Goal: Task Accomplishment & Management: Use online tool/utility

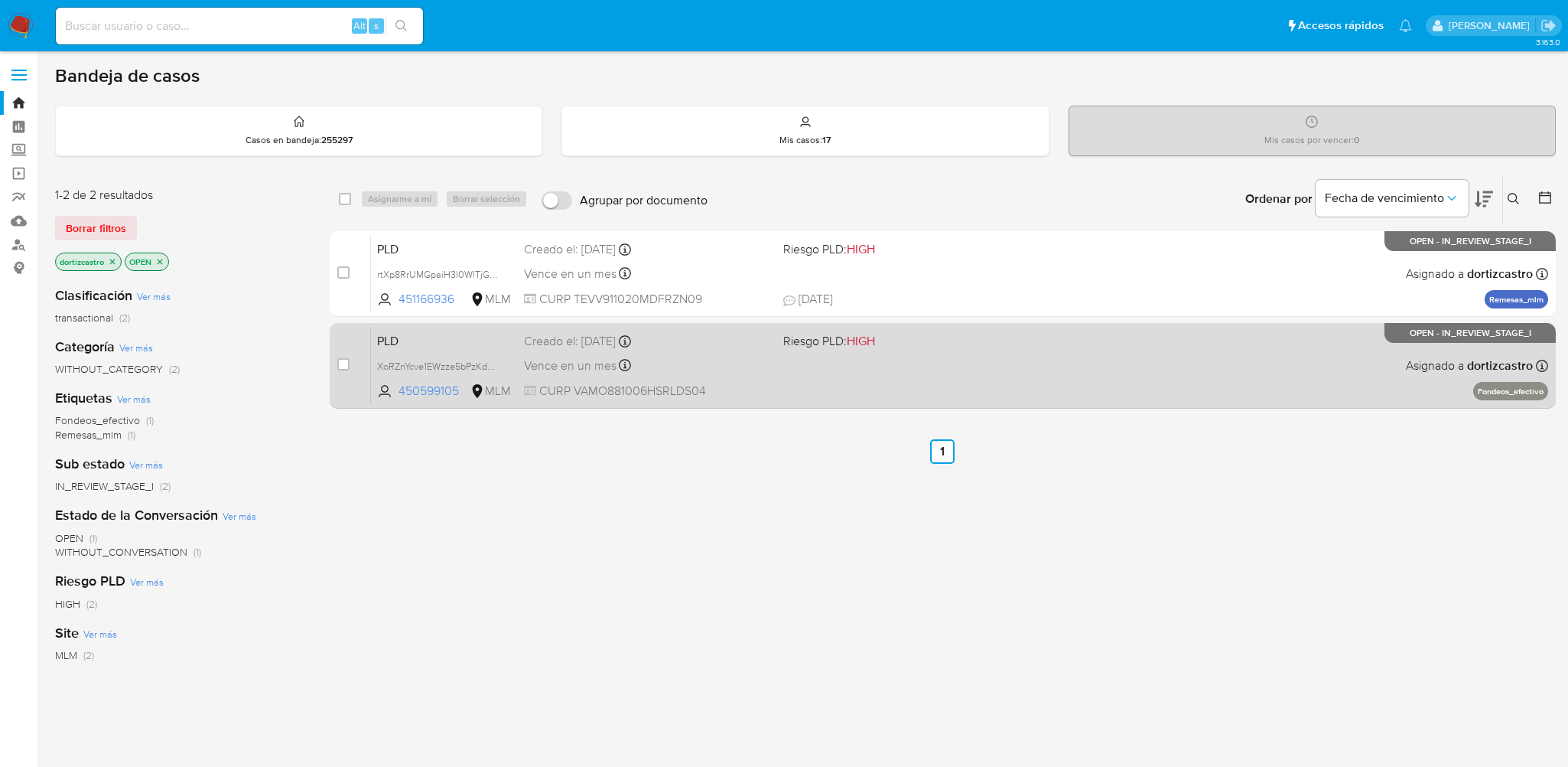
click at [1093, 378] on div "PLD XoRZnYcve1EWzze5bPzKdKV0 450599105 MLM Riesgo PLD: HIGH Creado el: 12/09/20…" at bounding box center [959, 365] width 1177 height 77
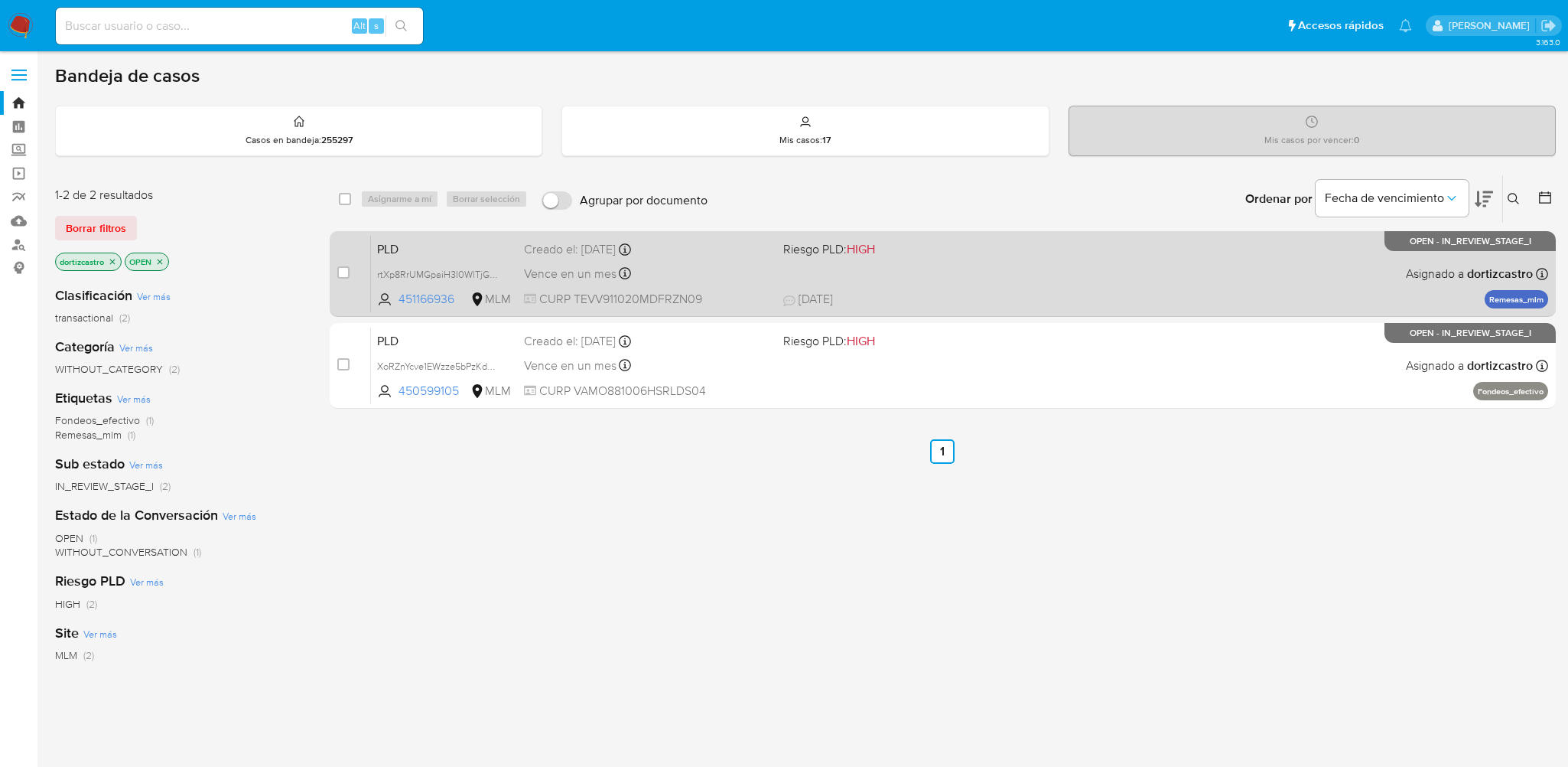
click at [950, 252] on span "Riesgo PLD: HIGH" at bounding box center [906, 248] width 247 height 20
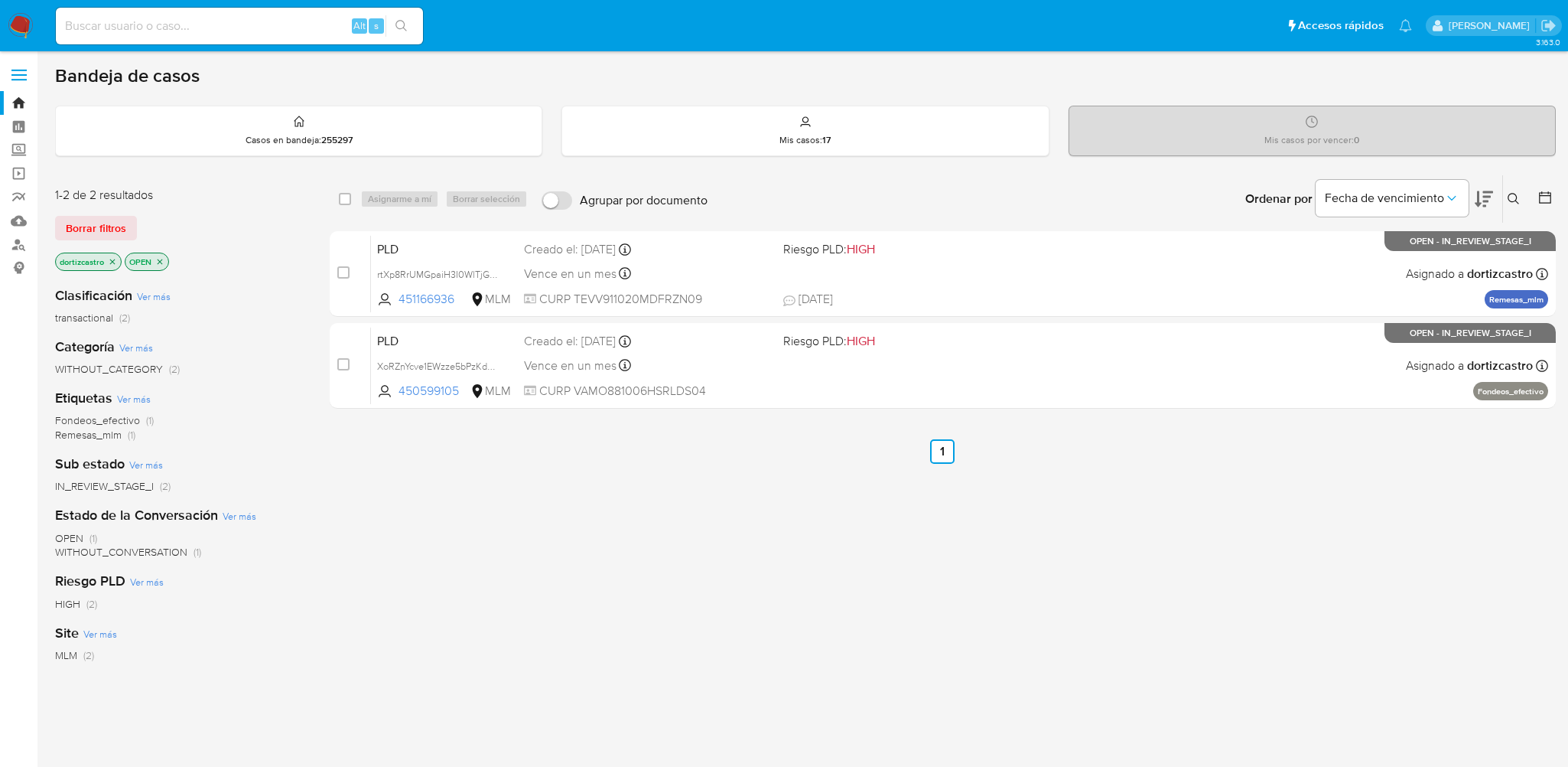
click at [1523, 200] on button at bounding box center [1514, 199] width 25 height 19
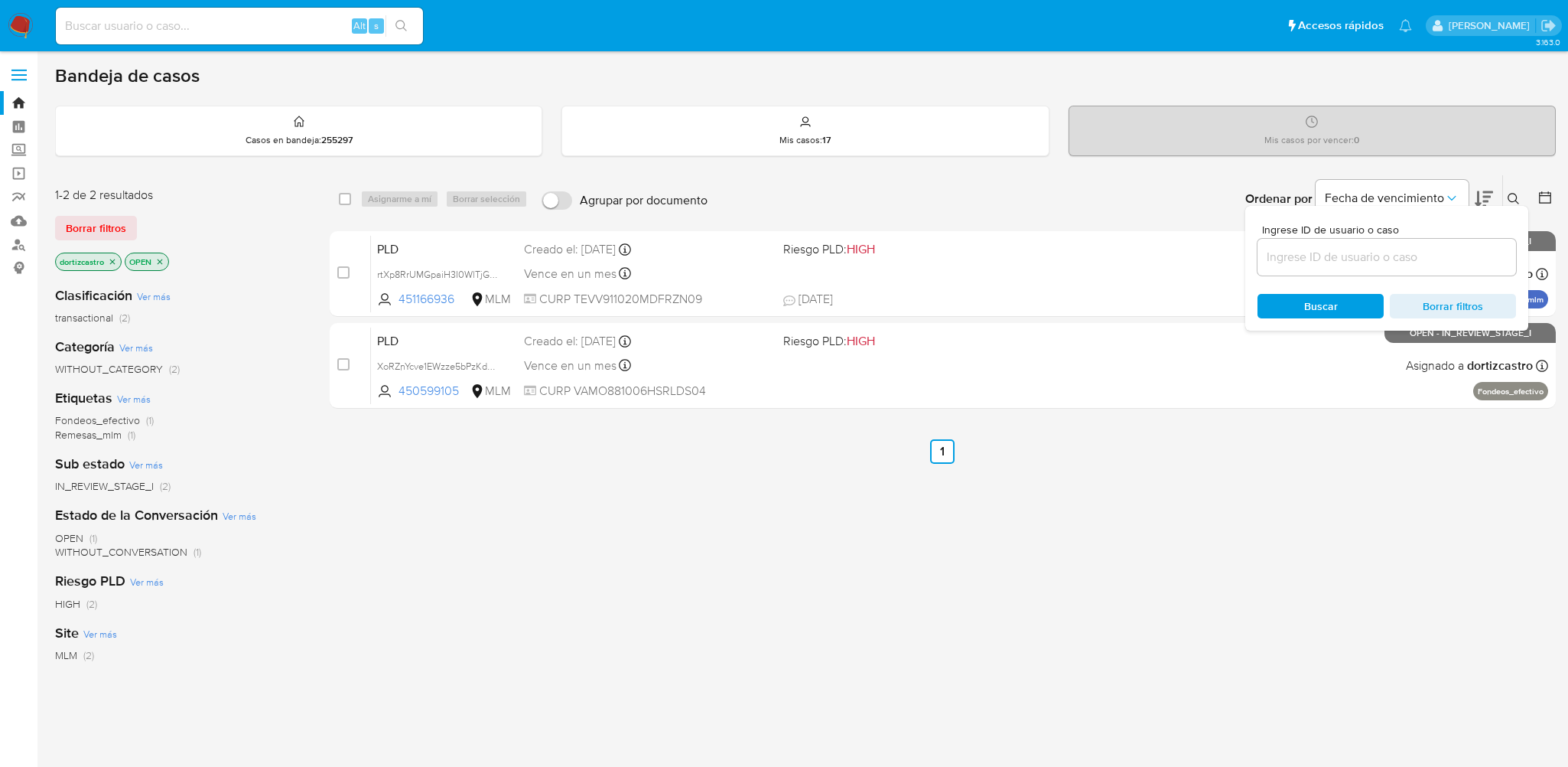
drag, startPoint x: 1385, startPoint y: 261, endPoint x: 1373, endPoint y: 261, distance: 12.0
click at [1385, 261] on input at bounding box center [1386, 256] width 259 height 20
type input "451166936"
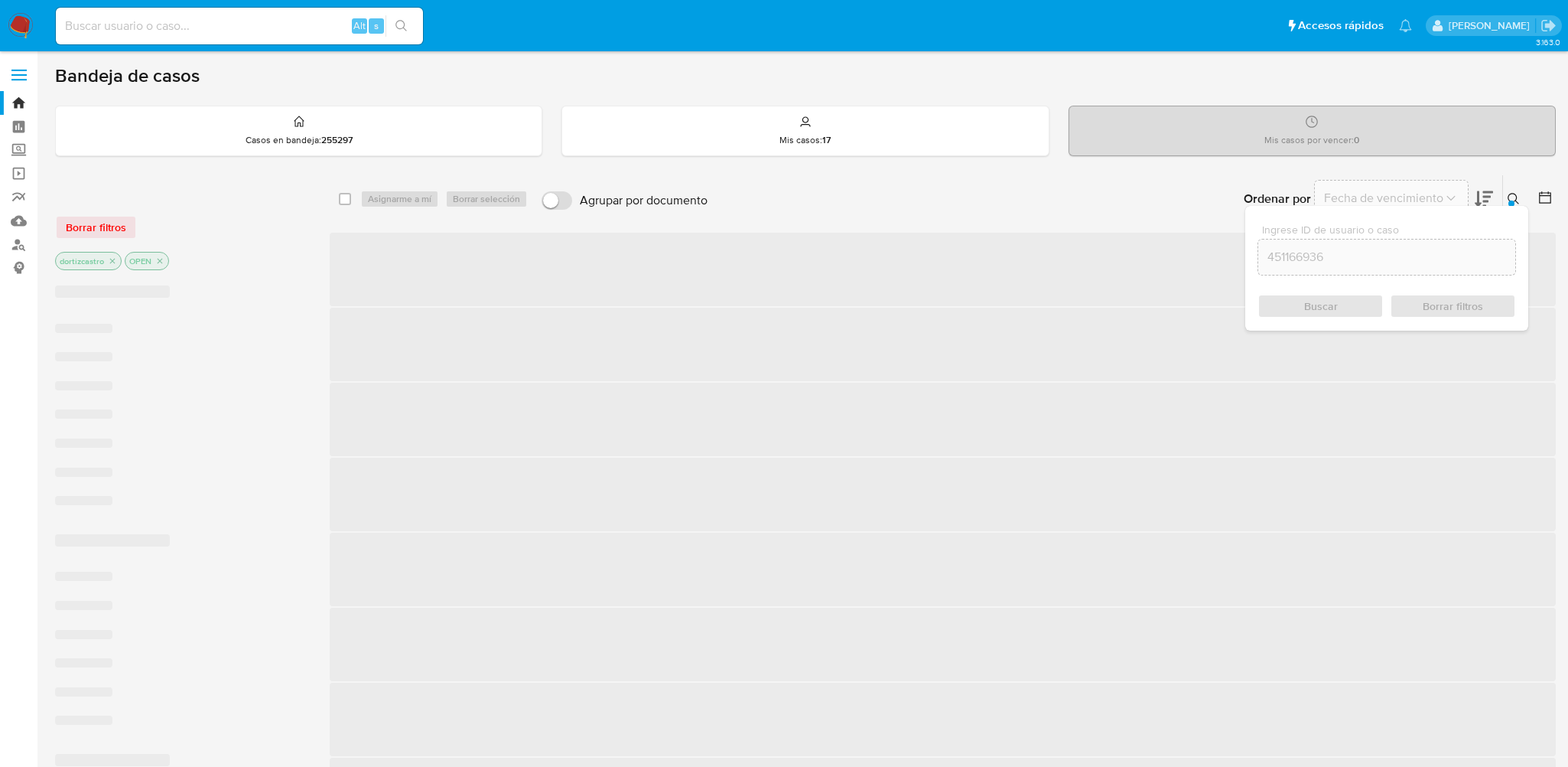
click at [1324, 311] on div "Buscar Borrar filtros" at bounding box center [1386, 306] width 259 height 24
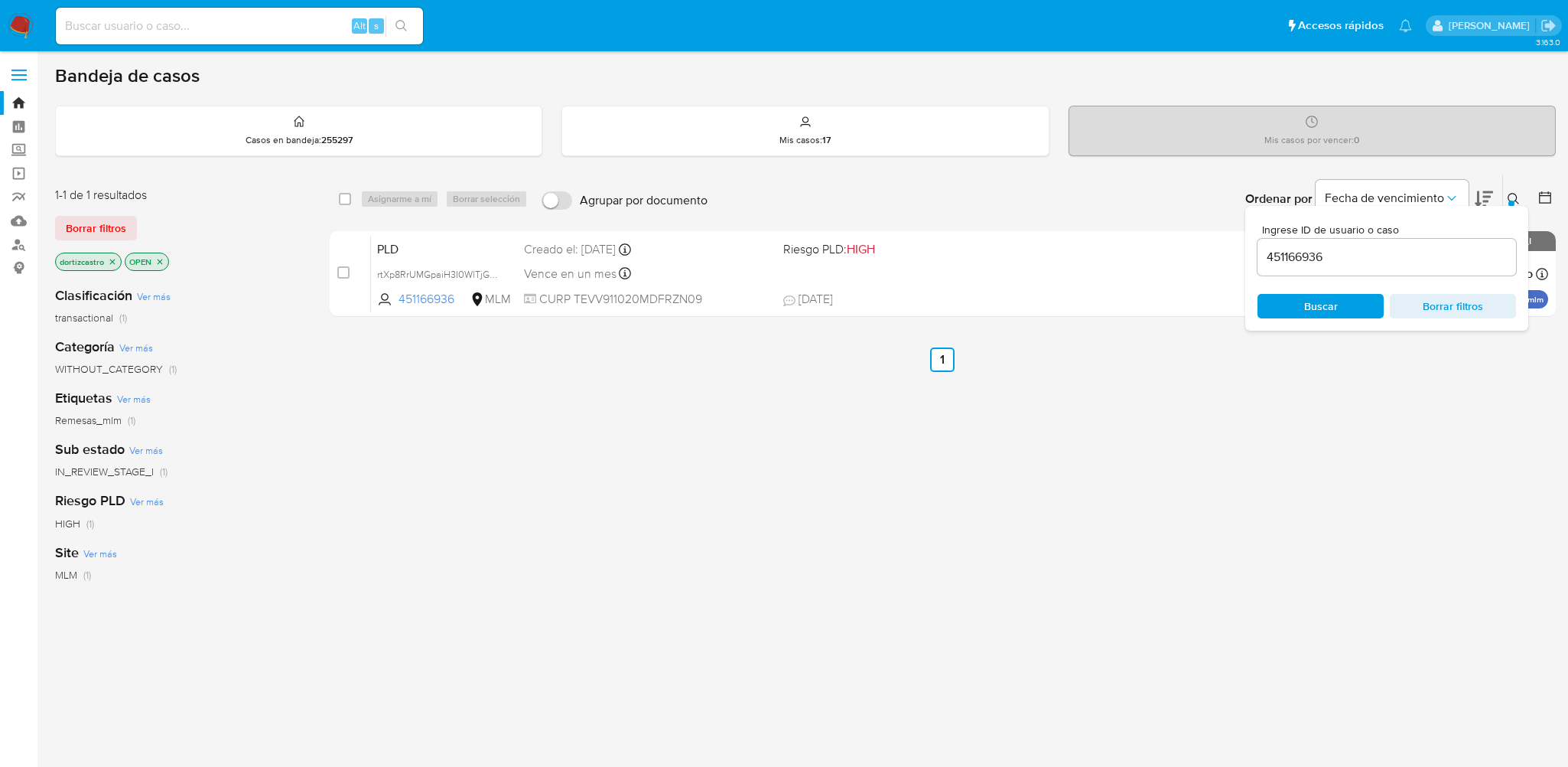
click at [1100, 412] on div "select-all-cases-checkbox Asignarme a mí Borrar selección Agrupar por documento…" at bounding box center [942, 521] width 1226 height 693
click at [1462, 150] on div "Mis casos por vencer : 0" at bounding box center [1312, 131] width 486 height 49
click at [1402, 261] on input "451166936" at bounding box center [1386, 256] width 259 height 20
click at [1398, 261] on input "451166936" at bounding box center [1386, 256] width 259 height 20
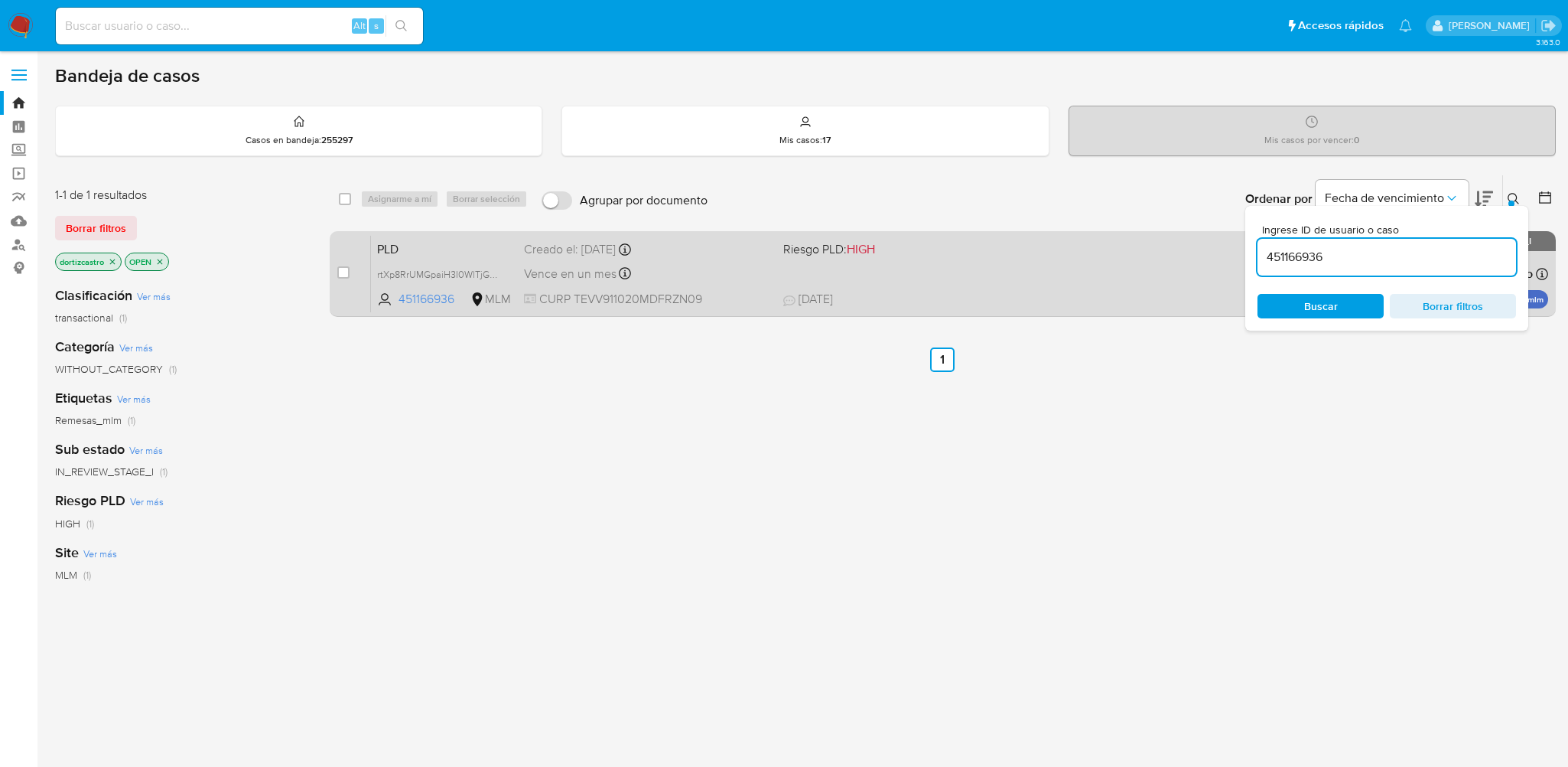
drag, startPoint x: 1401, startPoint y: 263, endPoint x: 1208, endPoint y: 258, distance: 193.1
click at [1208, 258] on div "select-all-cases-checkbox Asignarme a mí Borrar selección Agrupar por documento…" at bounding box center [942, 248] width 1226 height 149
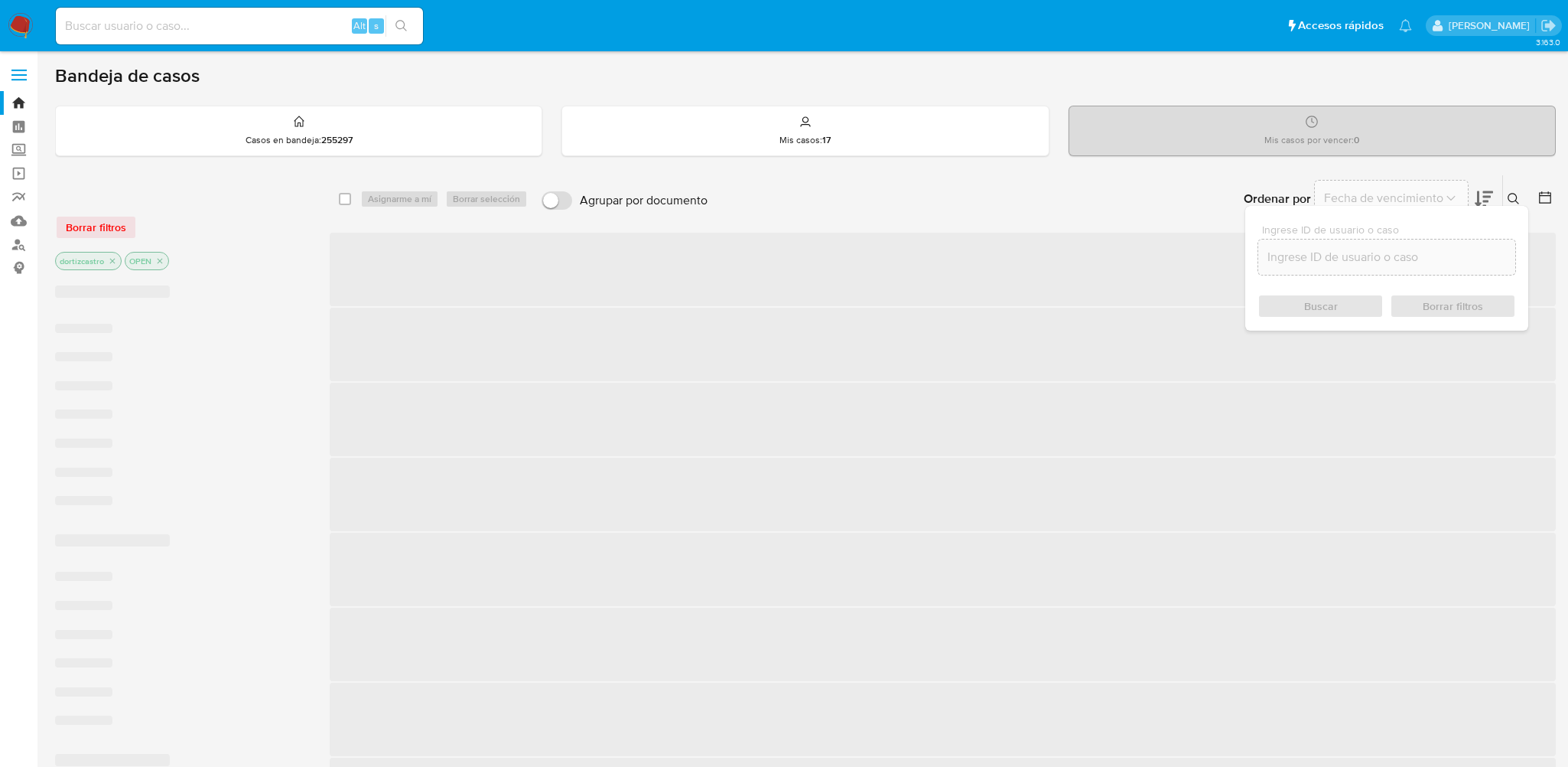
click at [1257, 448] on span "‌" at bounding box center [942, 419] width 1226 height 74
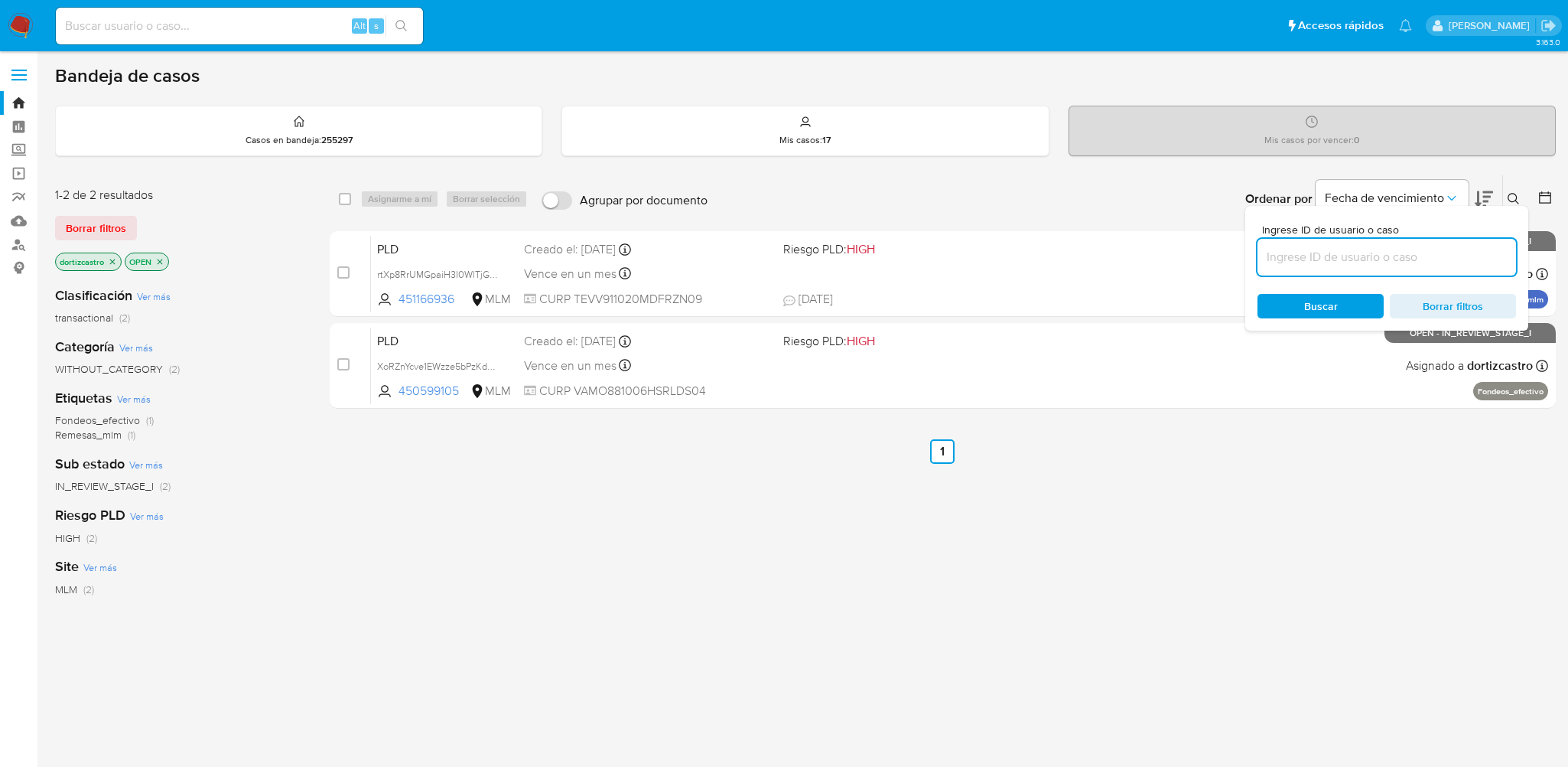
click at [1510, 200] on icon at bounding box center [1513, 199] width 12 height 12
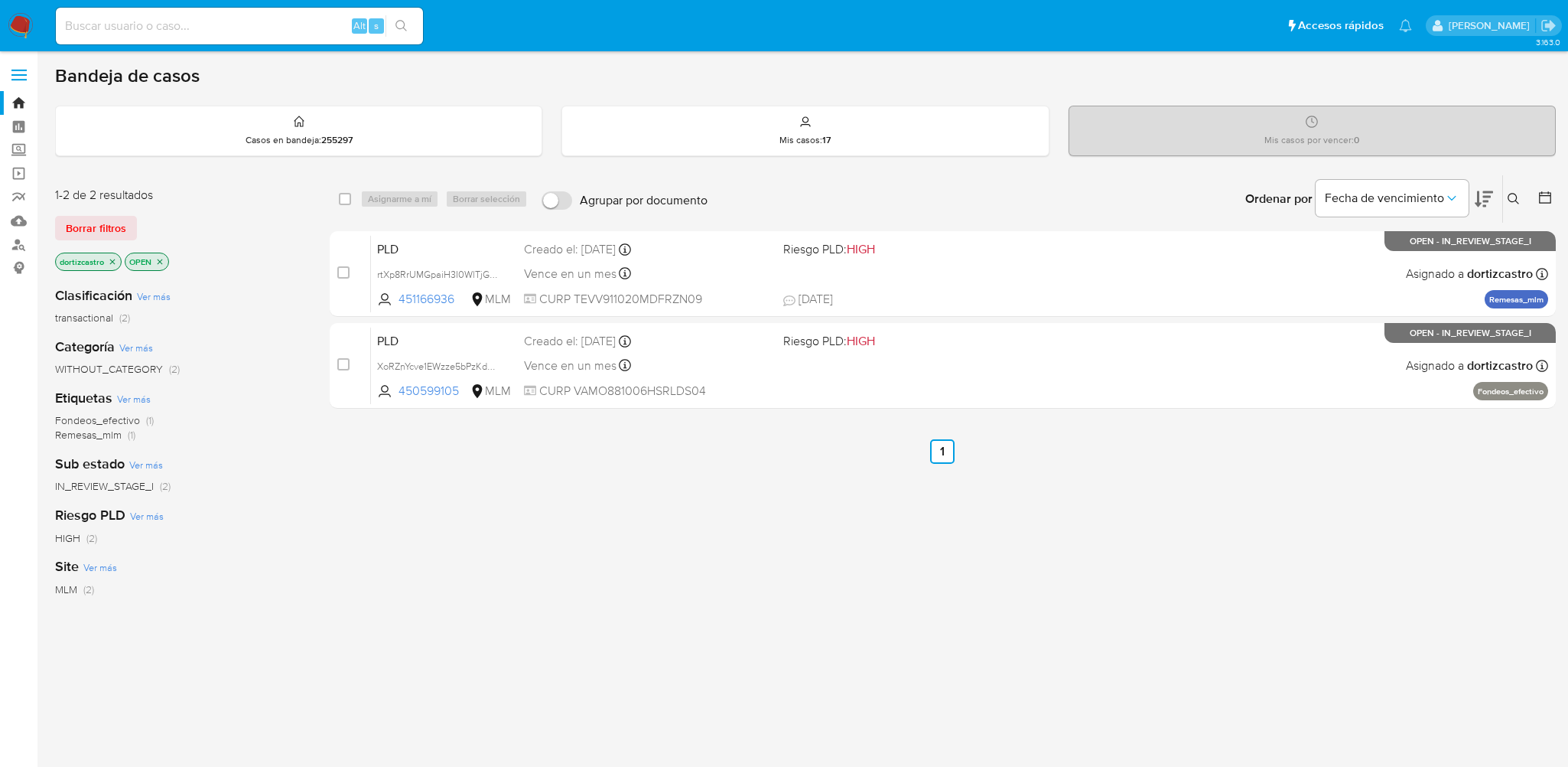
click at [1513, 198] on icon at bounding box center [1513, 199] width 12 height 12
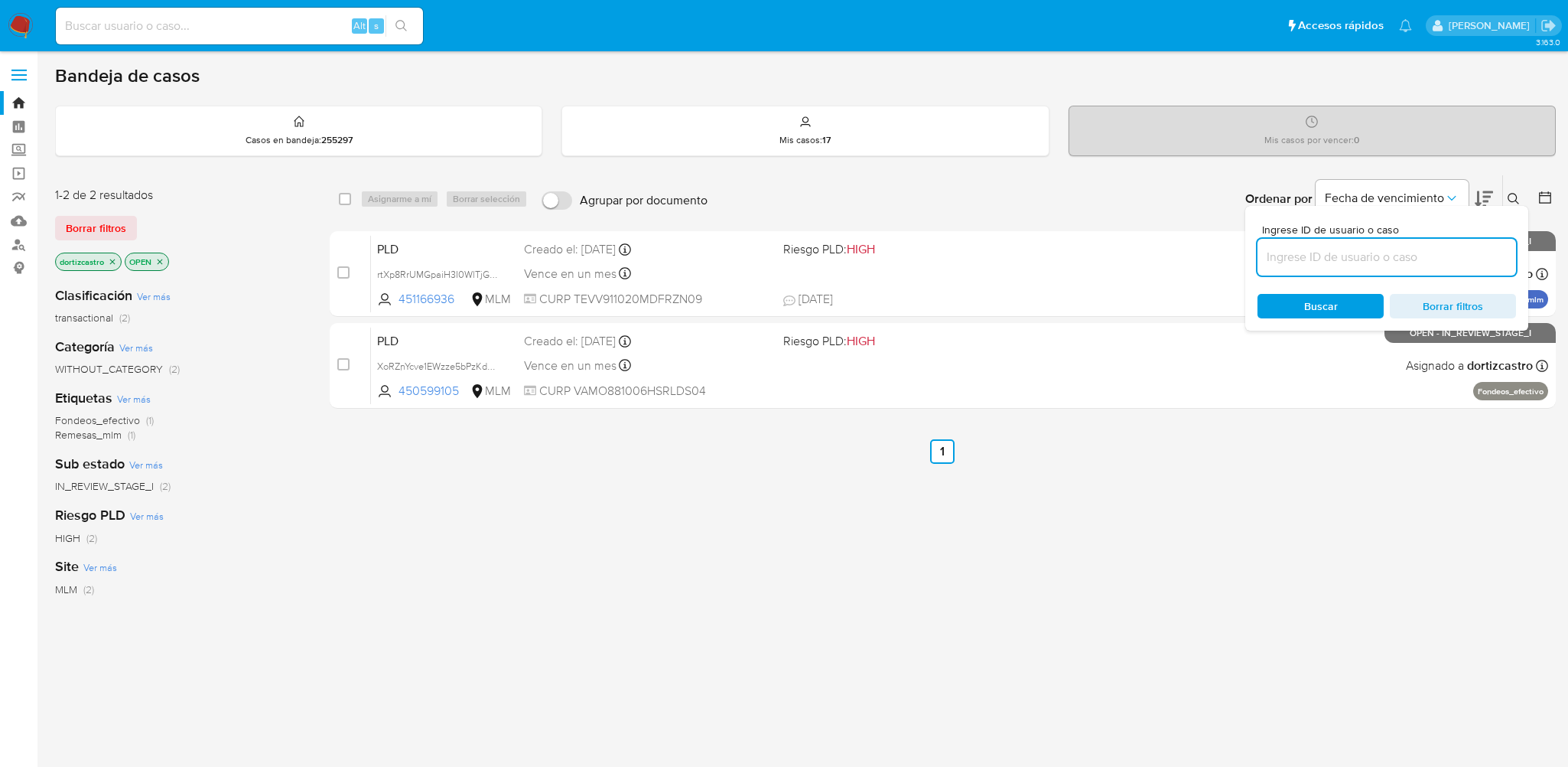
click at [1350, 255] on input at bounding box center [1386, 256] width 259 height 20
type input "60930528"
click at [1325, 297] on span "Buscar" at bounding box center [1320, 306] width 33 height 24
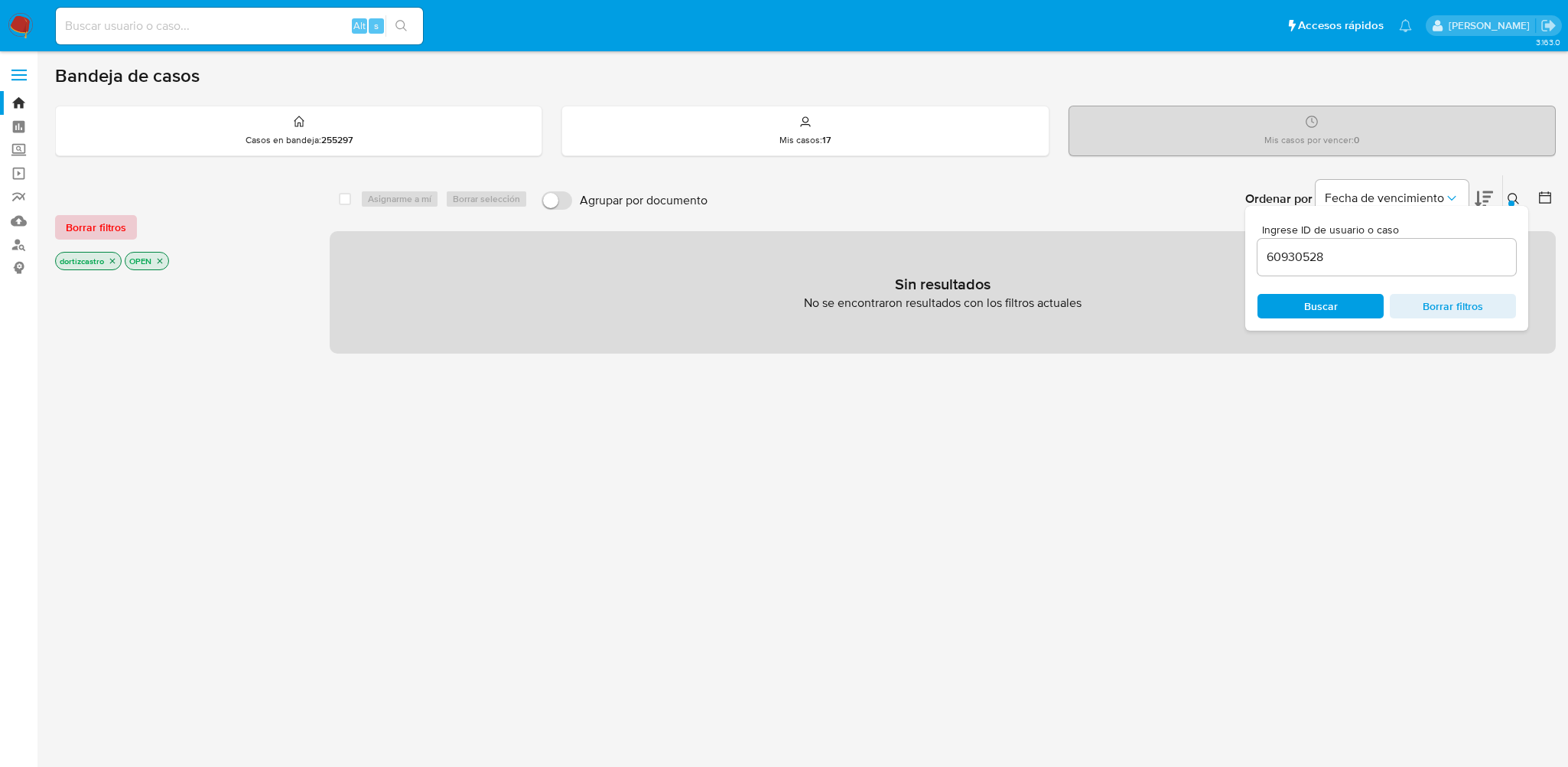
click at [108, 231] on span "Borrar filtros" at bounding box center [96, 227] width 60 height 21
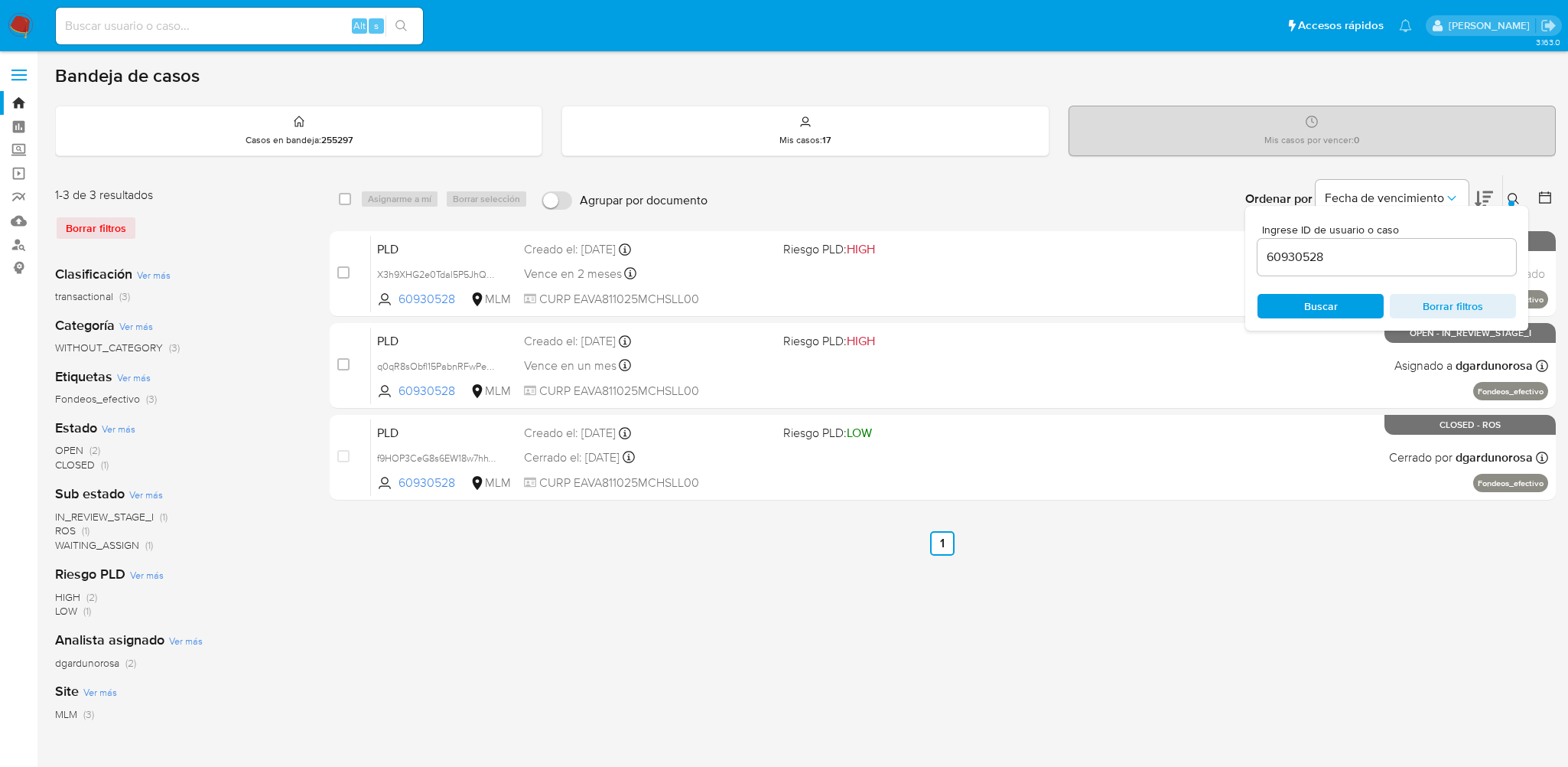
click at [1514, 204] on icon at bounding box center [1513, 199] width 12 height 12
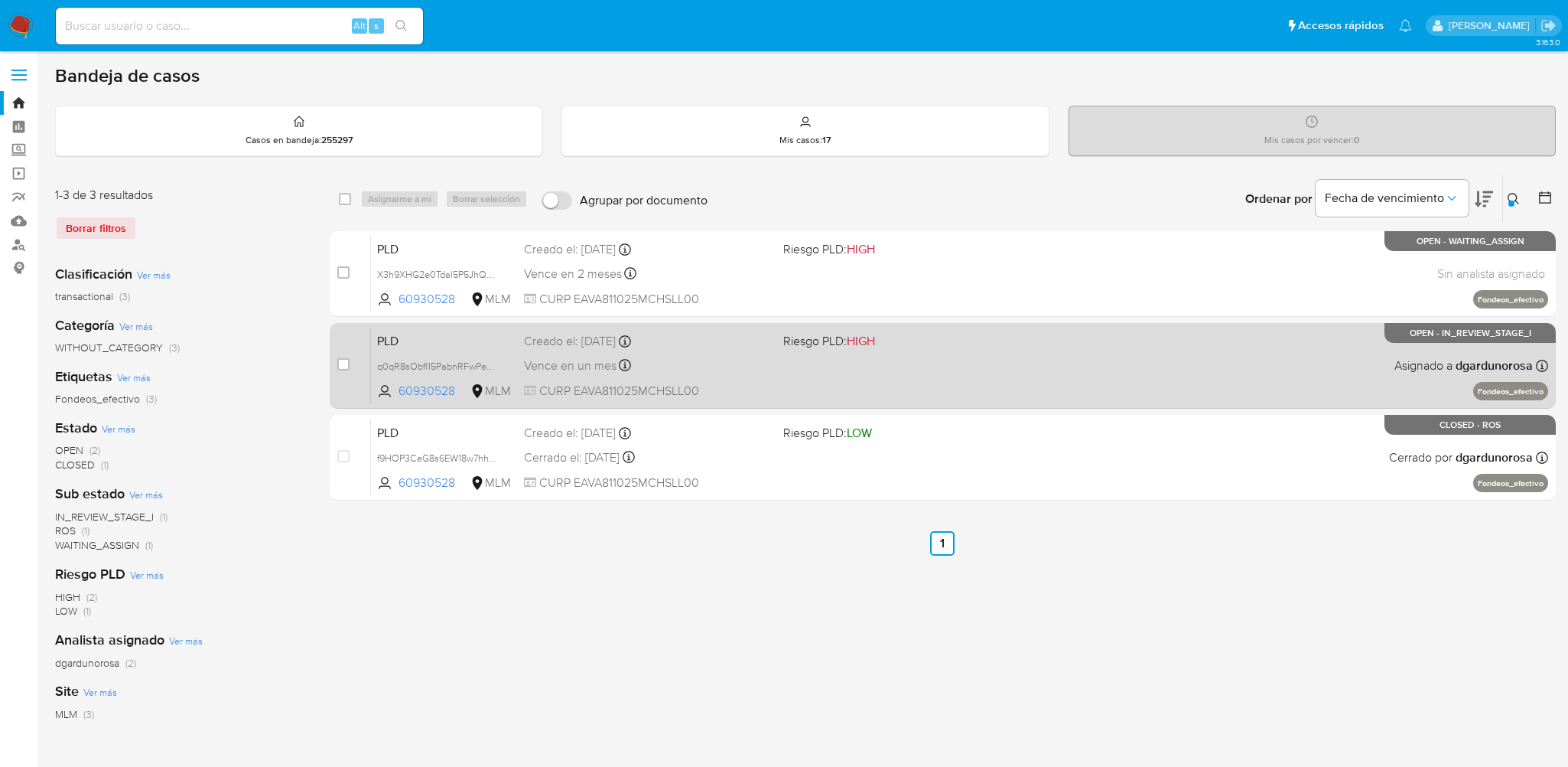
click at [703, 380] on div "PLD q0qR8sObfl15PabnRFwPeP9k 60930528 MLM Riesgo PLD: HIGH Creado el: 12/09/202…" at bounding box center [959, 365] width 1177 height 77
click at [343, 366] on input "checkbox" at bounding box center [343, 364] width 12 height 12
checkbox input "true"
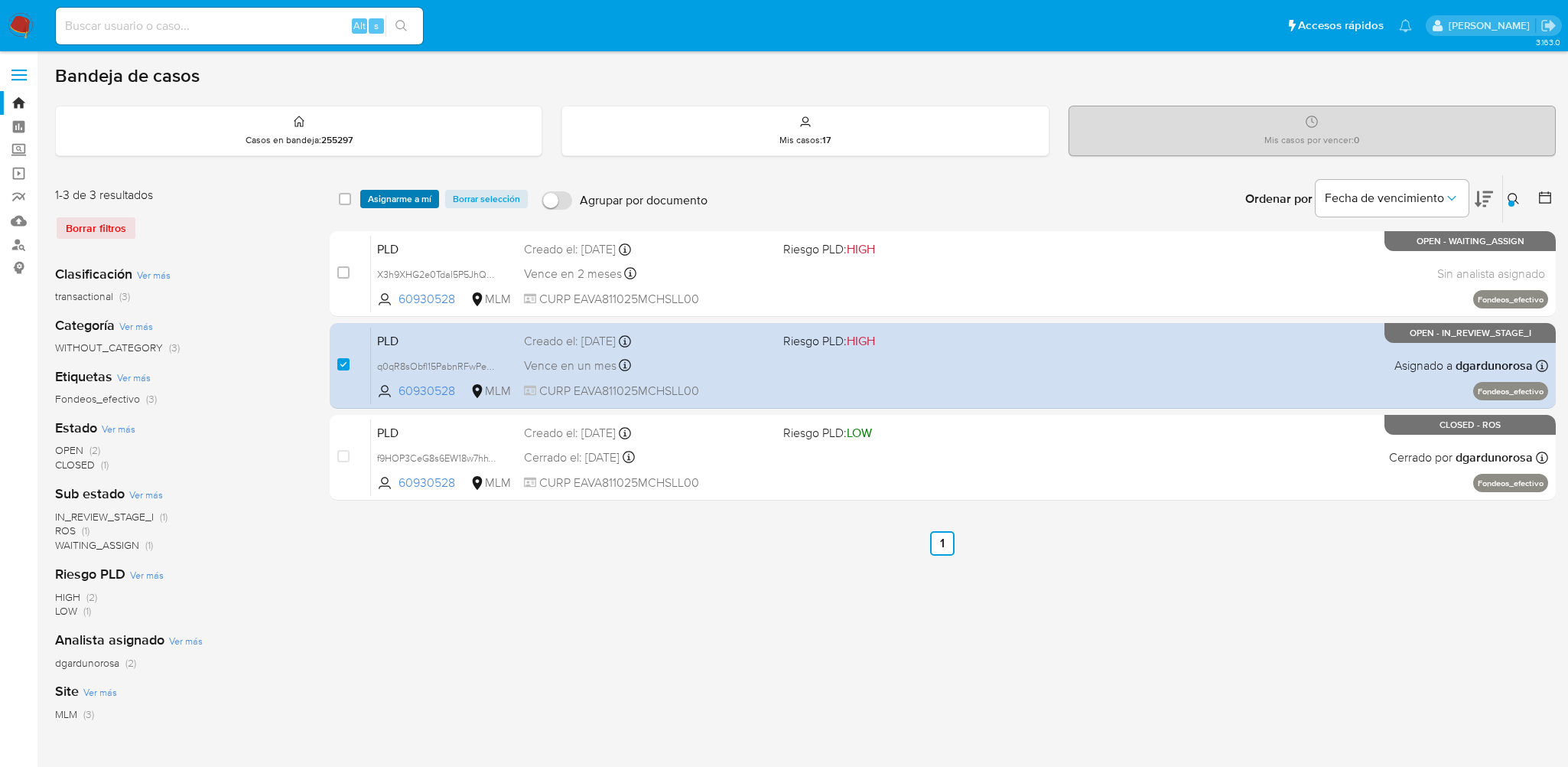
click at [397, 200] on span "Asignarme a mí" at bounding box center [399, 199] width 63 height 15
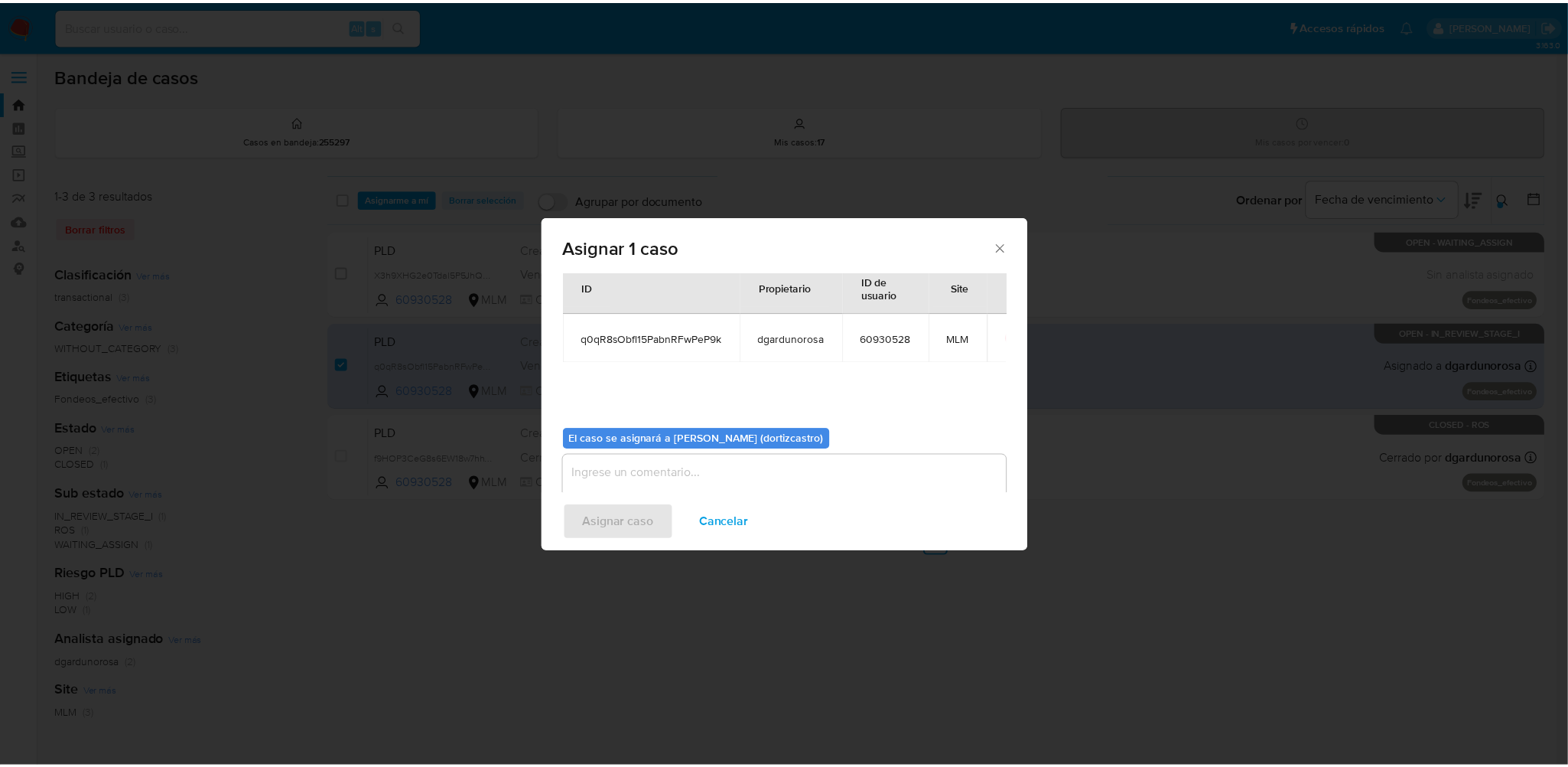
scroll to position [79, 0]
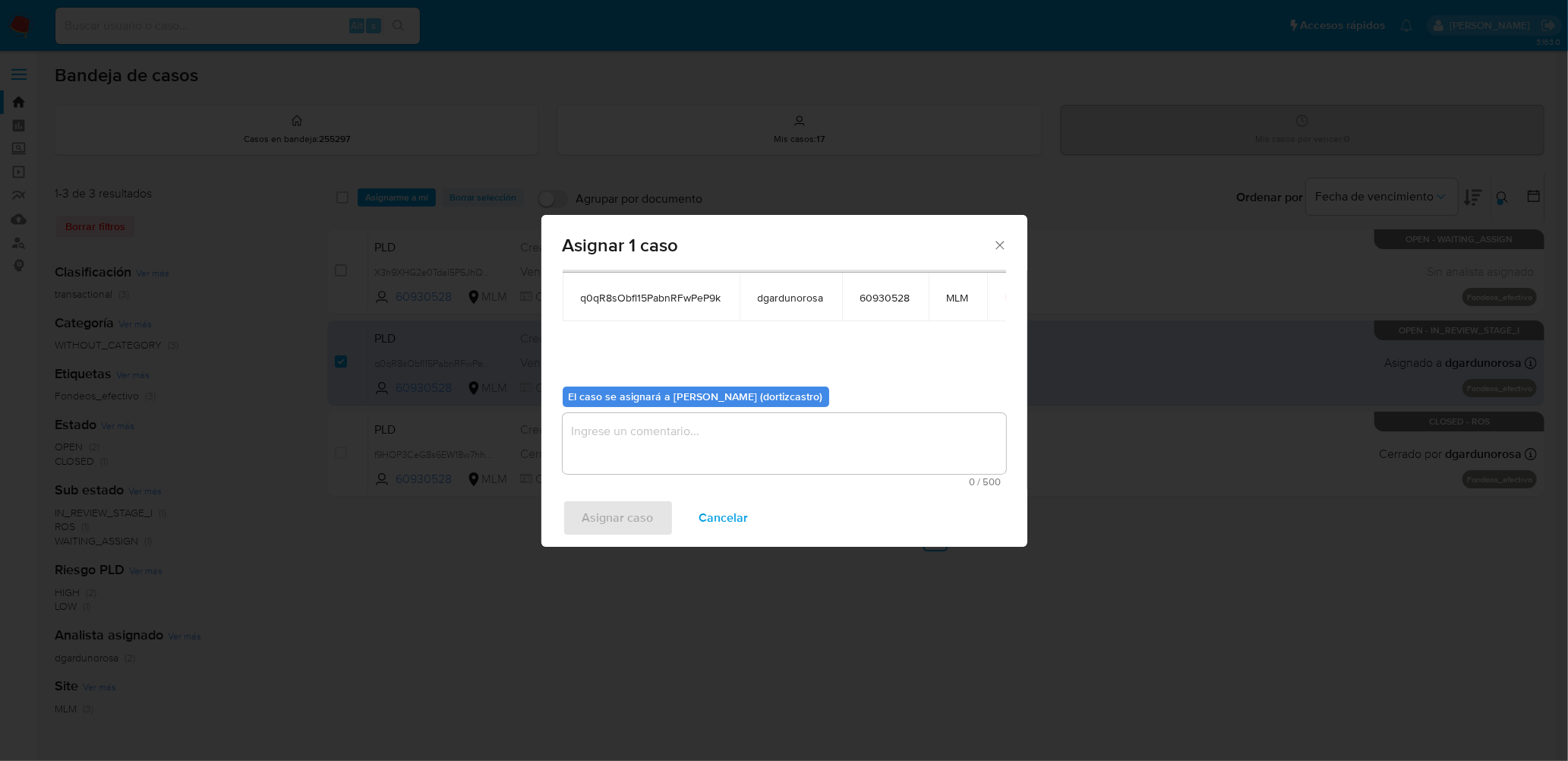
click at [635, 436] on textarea "assign-modal" at bounding box center [784, 443] width 444 height 60
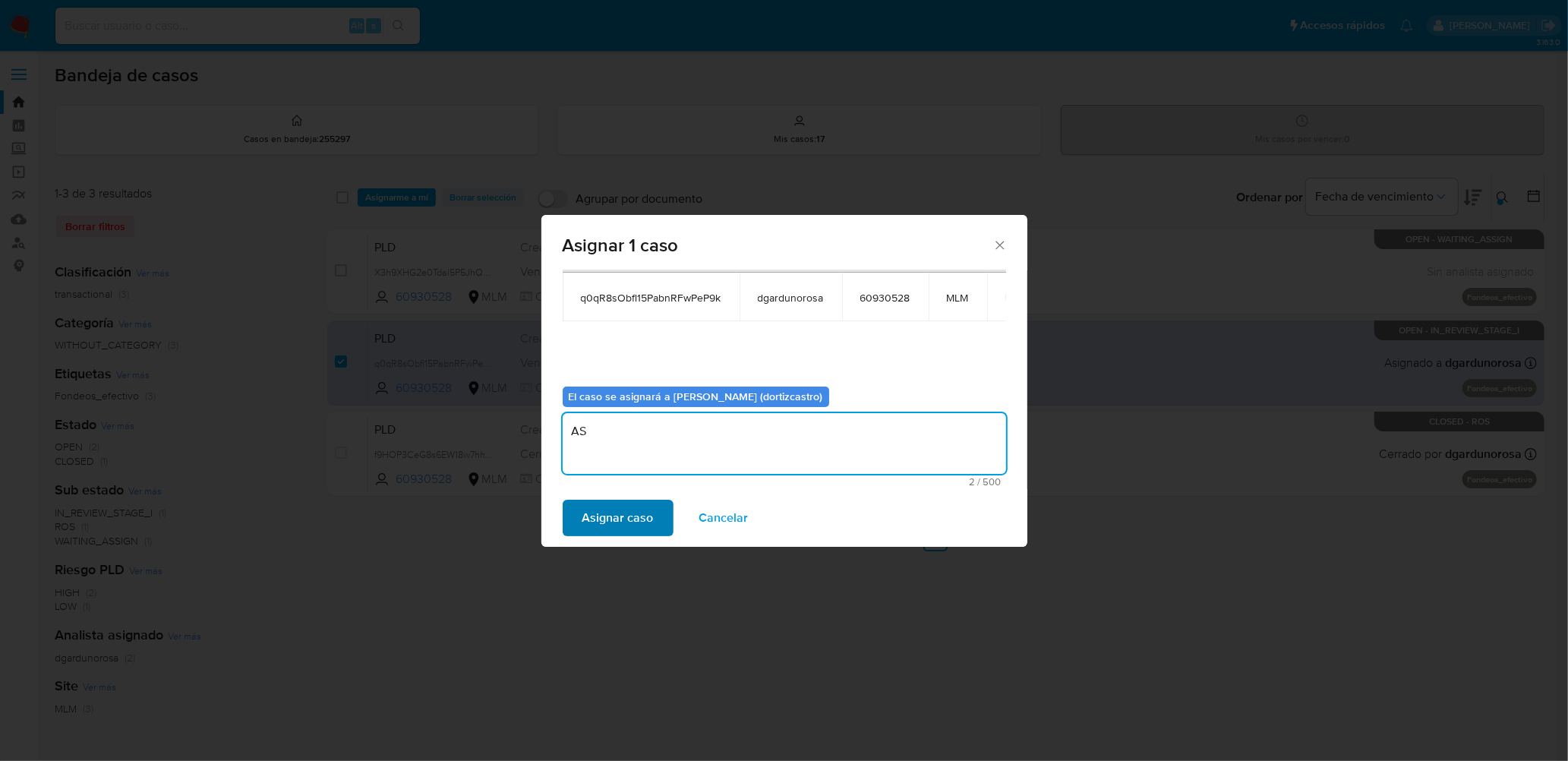
type textarea "AS"
click at [639, 510] on span "Asignar caso" at bounding box center [618, 517] width 72 height 33
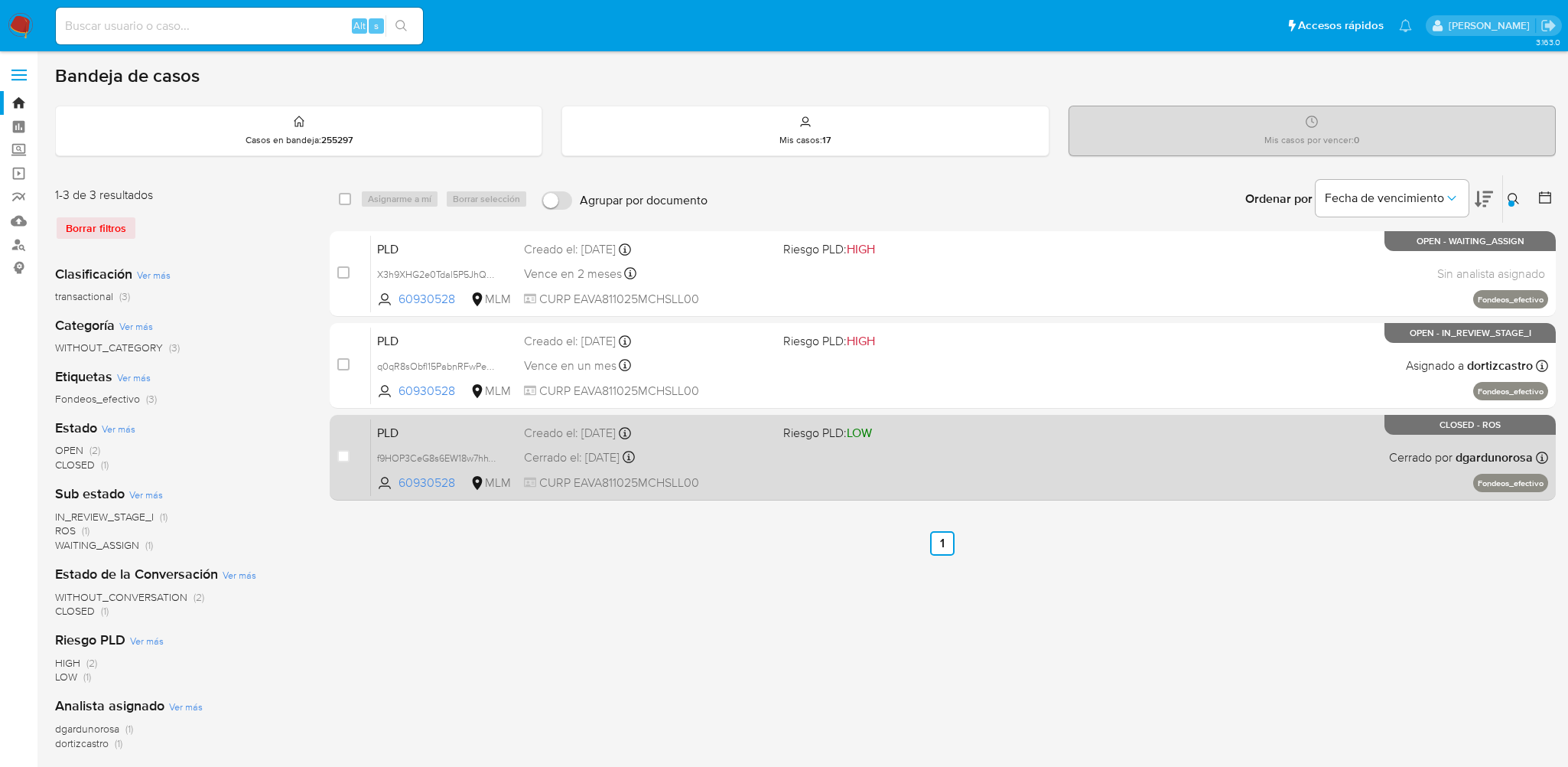
click at [688, 450] on div "Cerrado el: 08/08/2025 Cerrado el: 08/08/2025 15:51:40" at bounding box center [647, 457] width 247 height 17
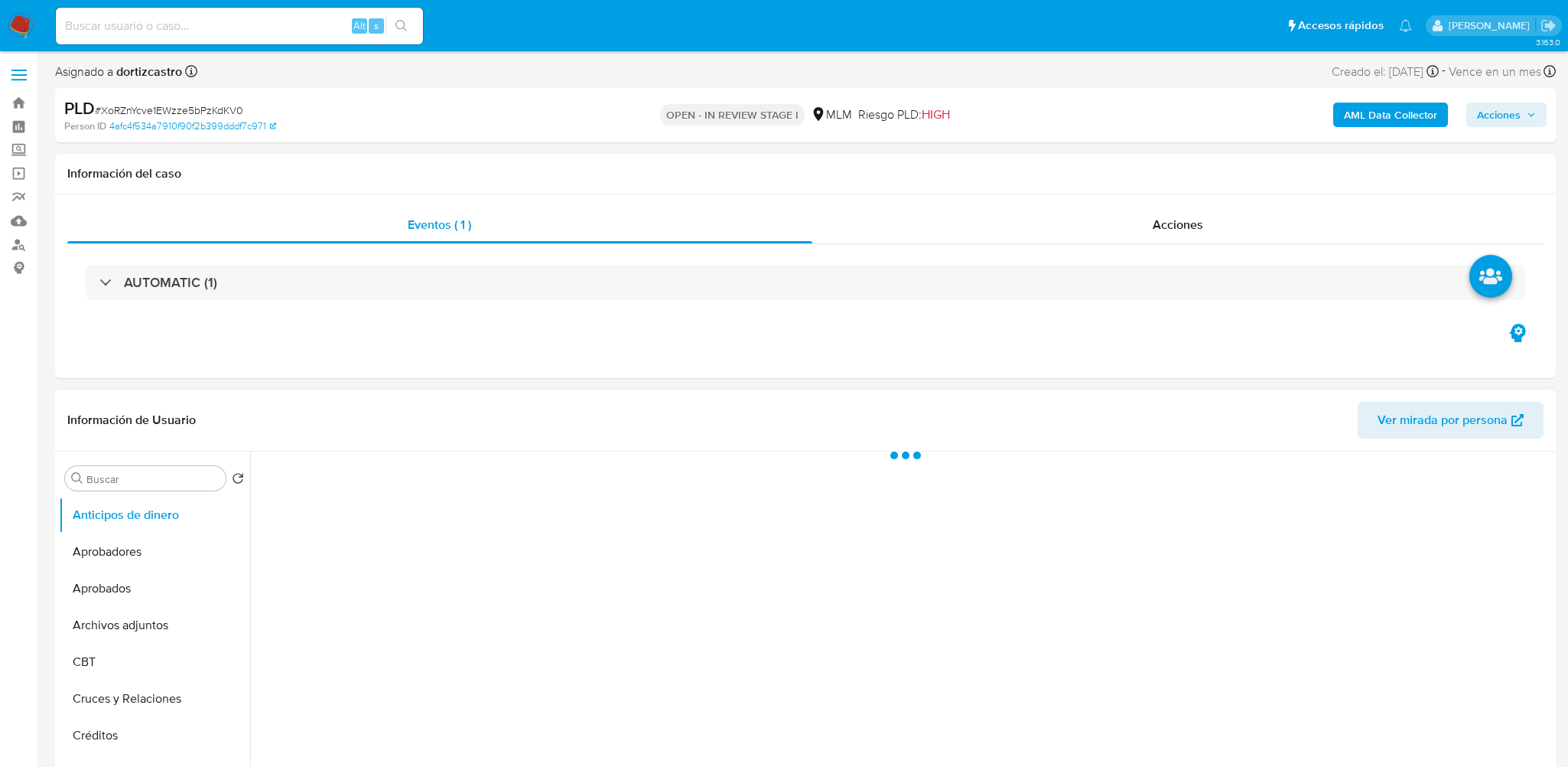
select select "10"
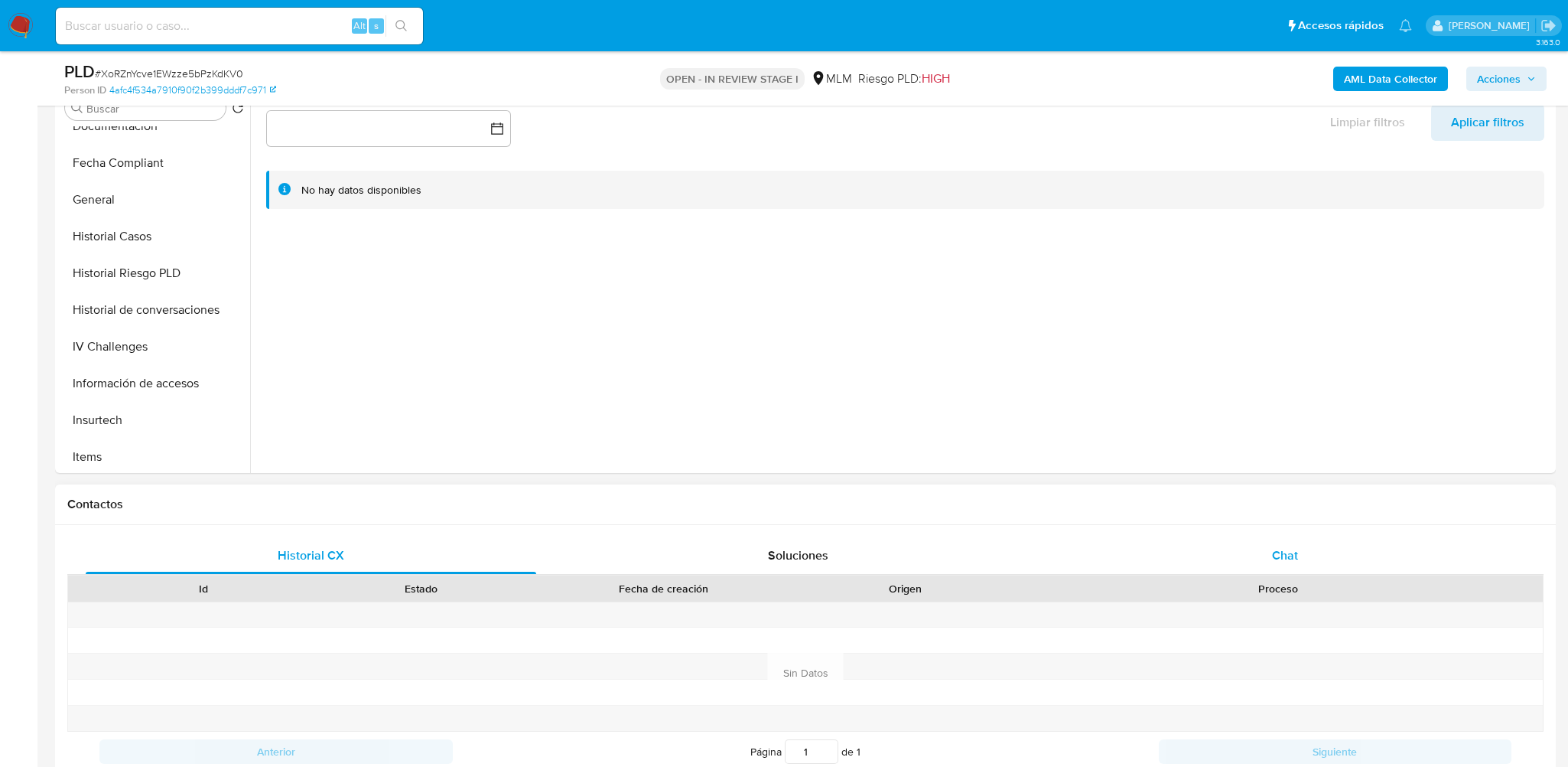
scroll to position [382, 0]
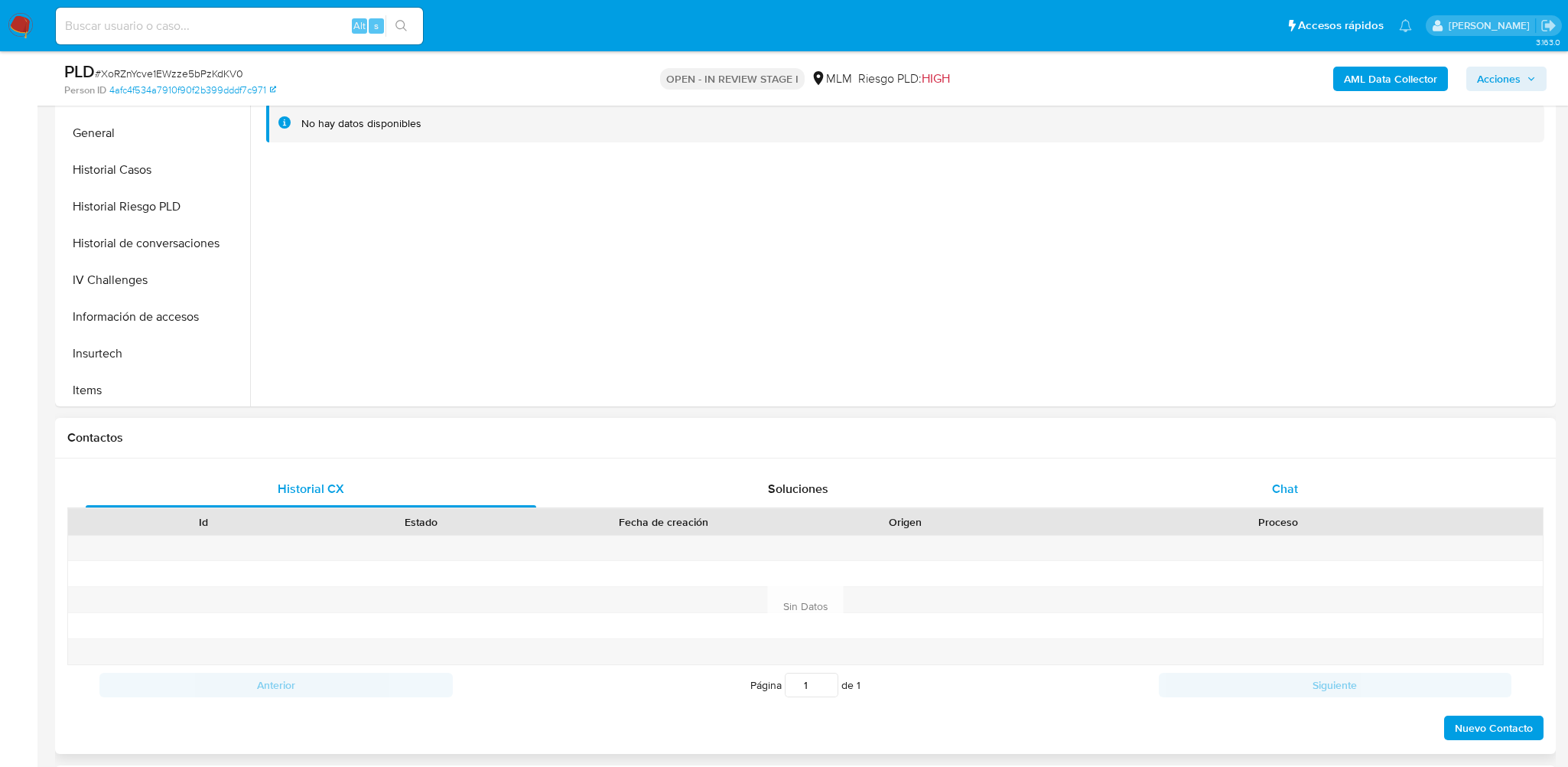
click at [1228, 485] on div "Chat" at bounding box center [1285, 489] width 450 height 37
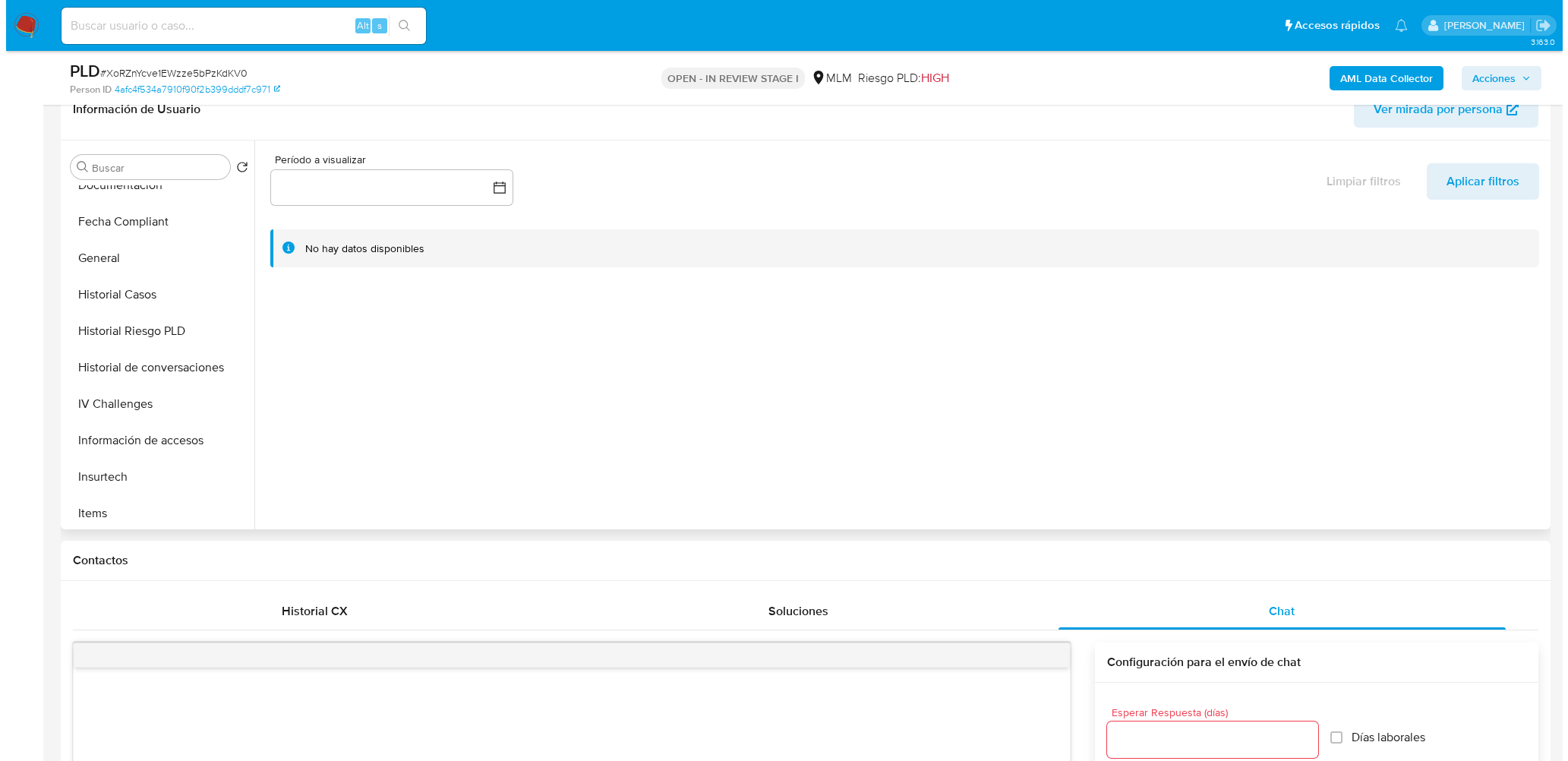
scroll to position [228, 0]
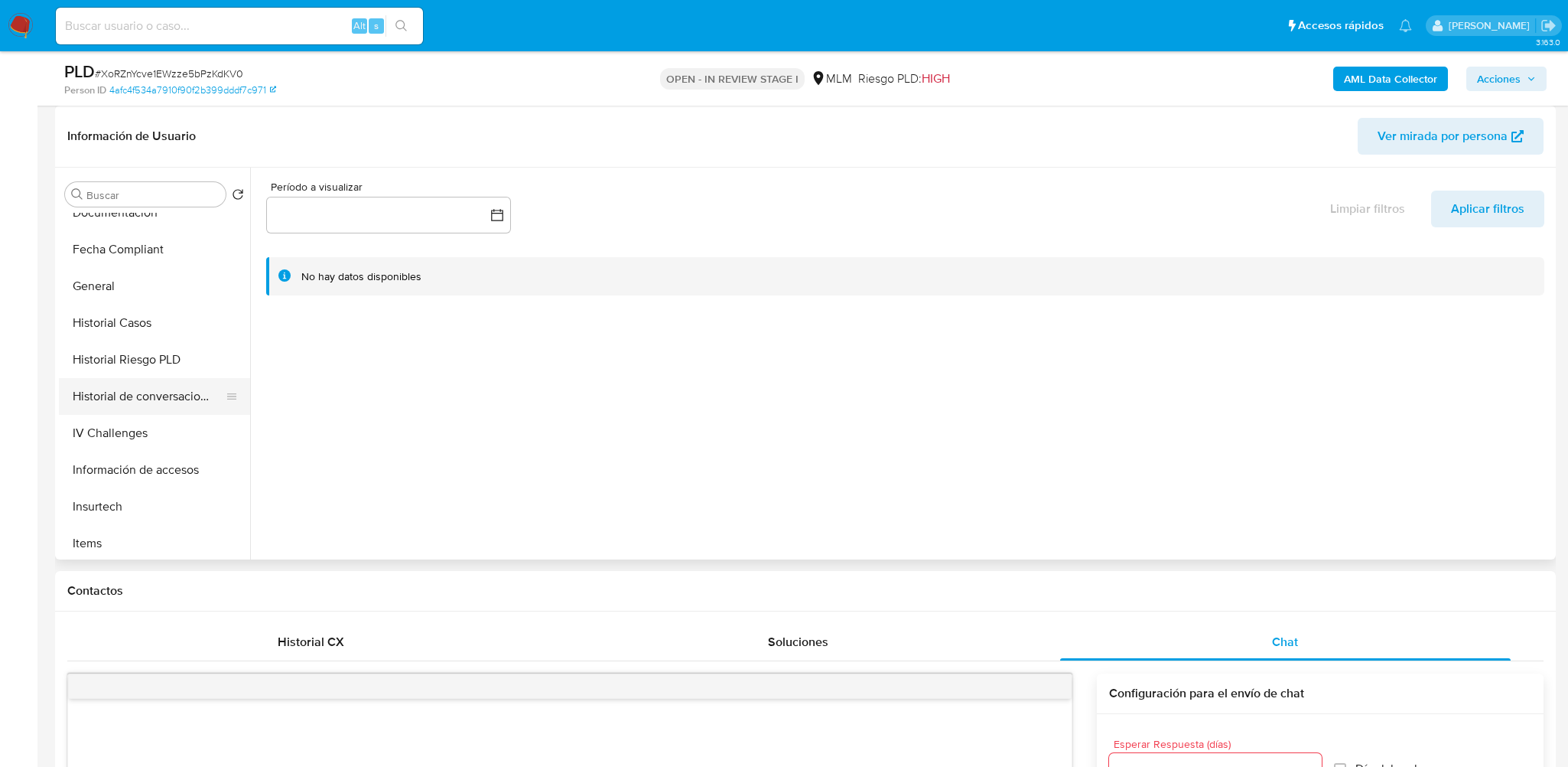
click at [141, 384] on button "Historial de conversaciones" at bounding box center [148, 396] width 179 height 37
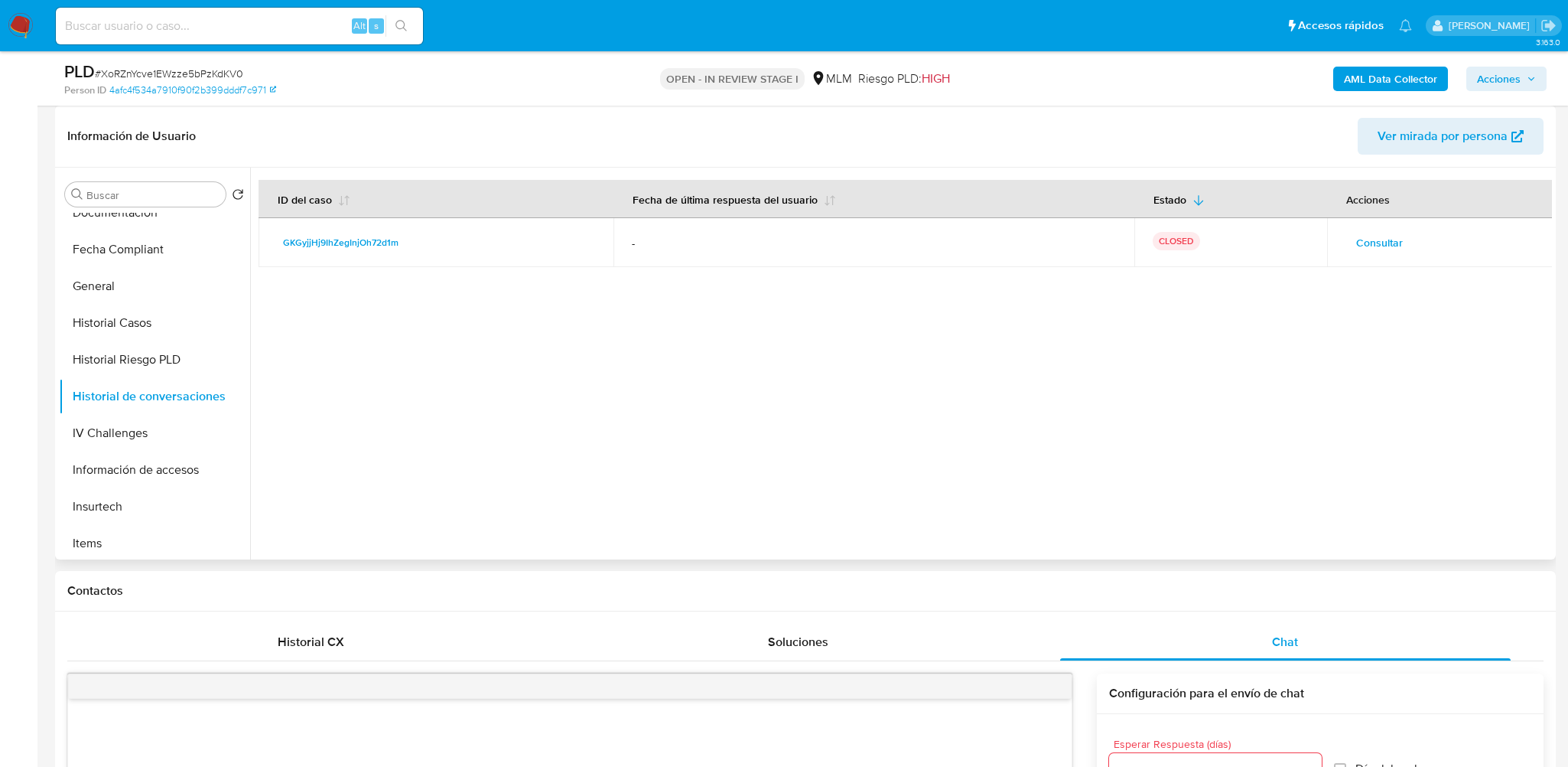
click at [1364, 246] on span "Consultar" at bounding box center [1379, 243] width 47 height 21
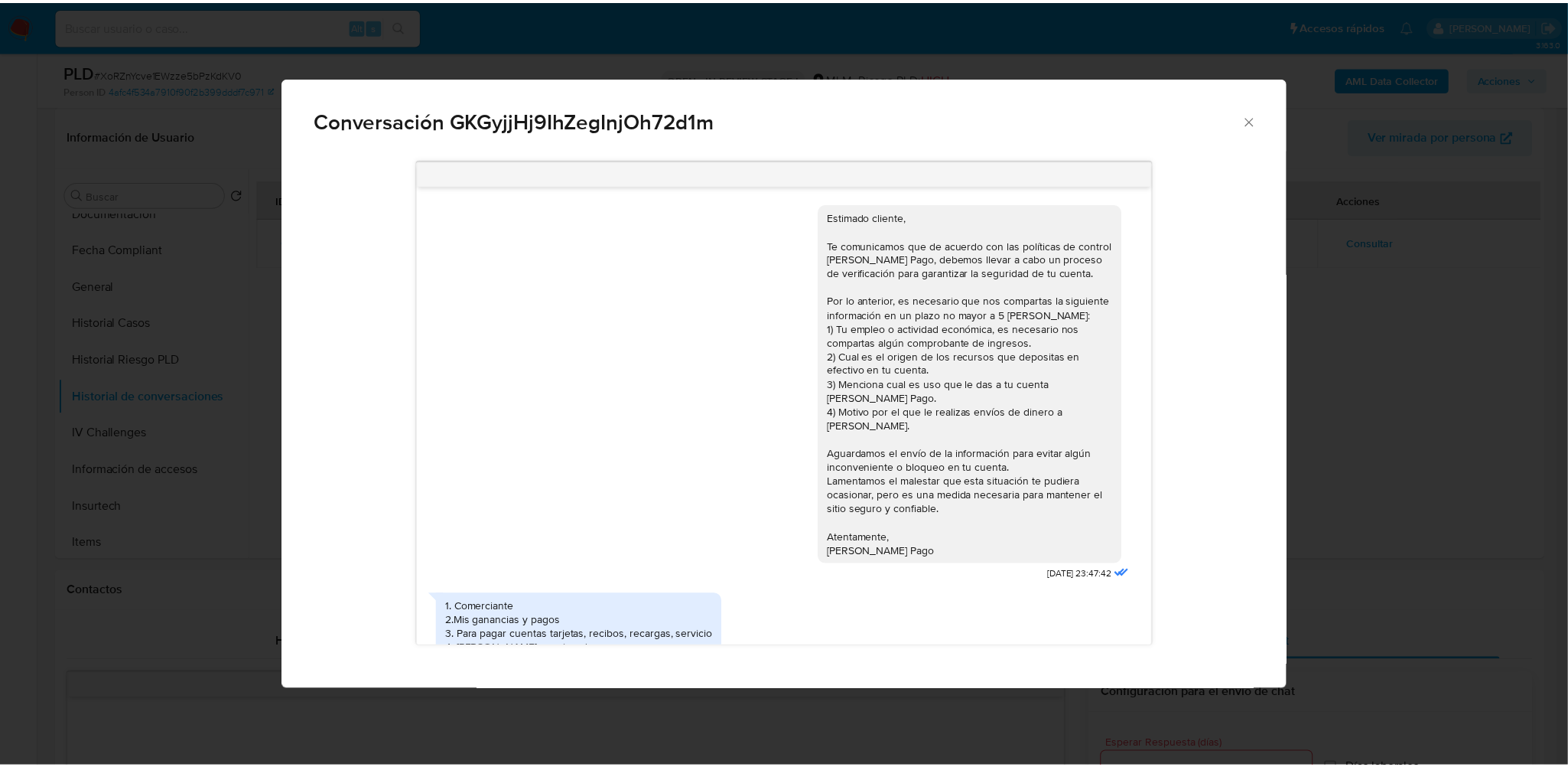
scroll to position [21, 0]
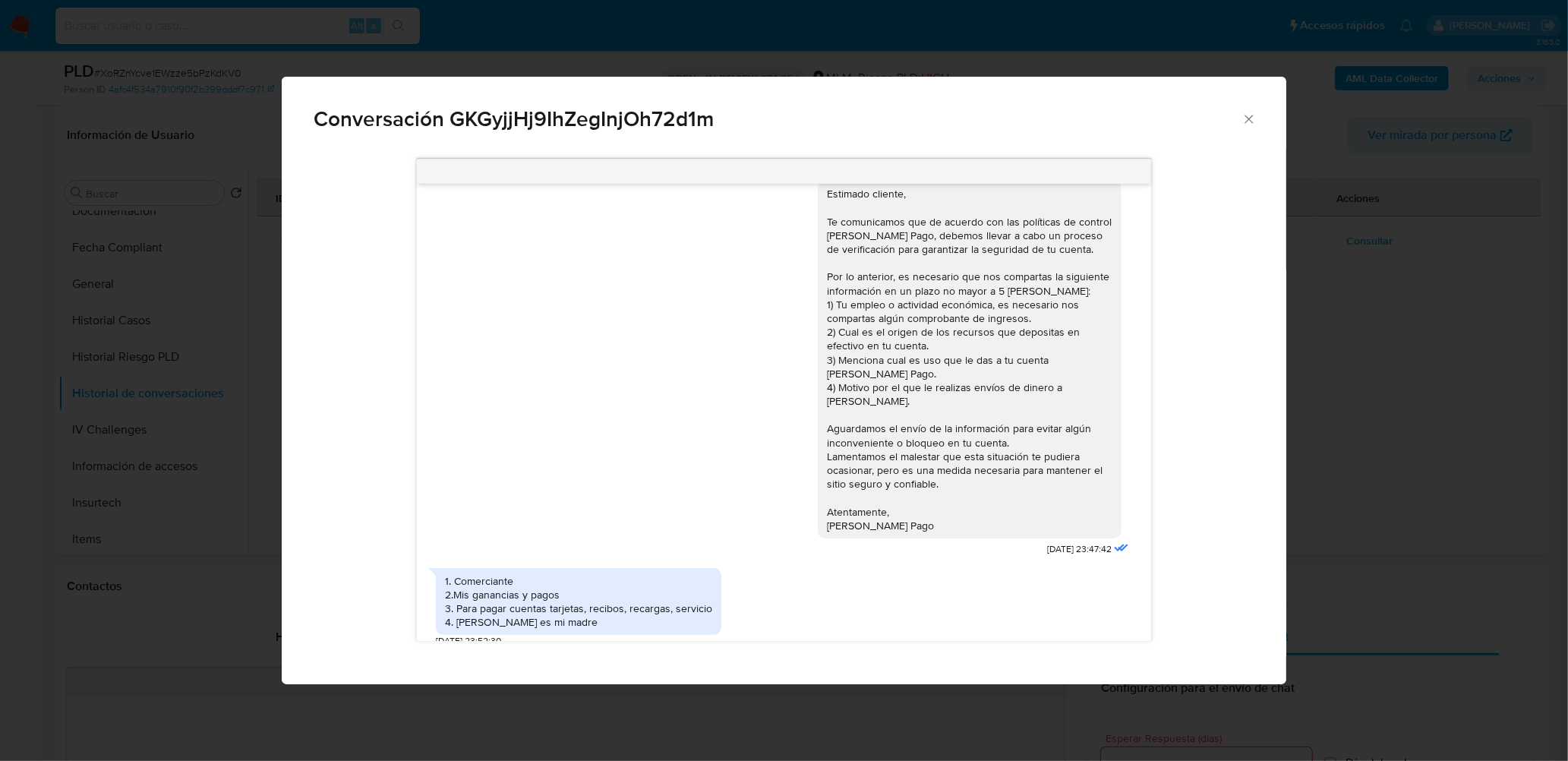
click at [1255, 112] on icon "Cerrar" at bounding box center [1248, 119] width 15 height 15
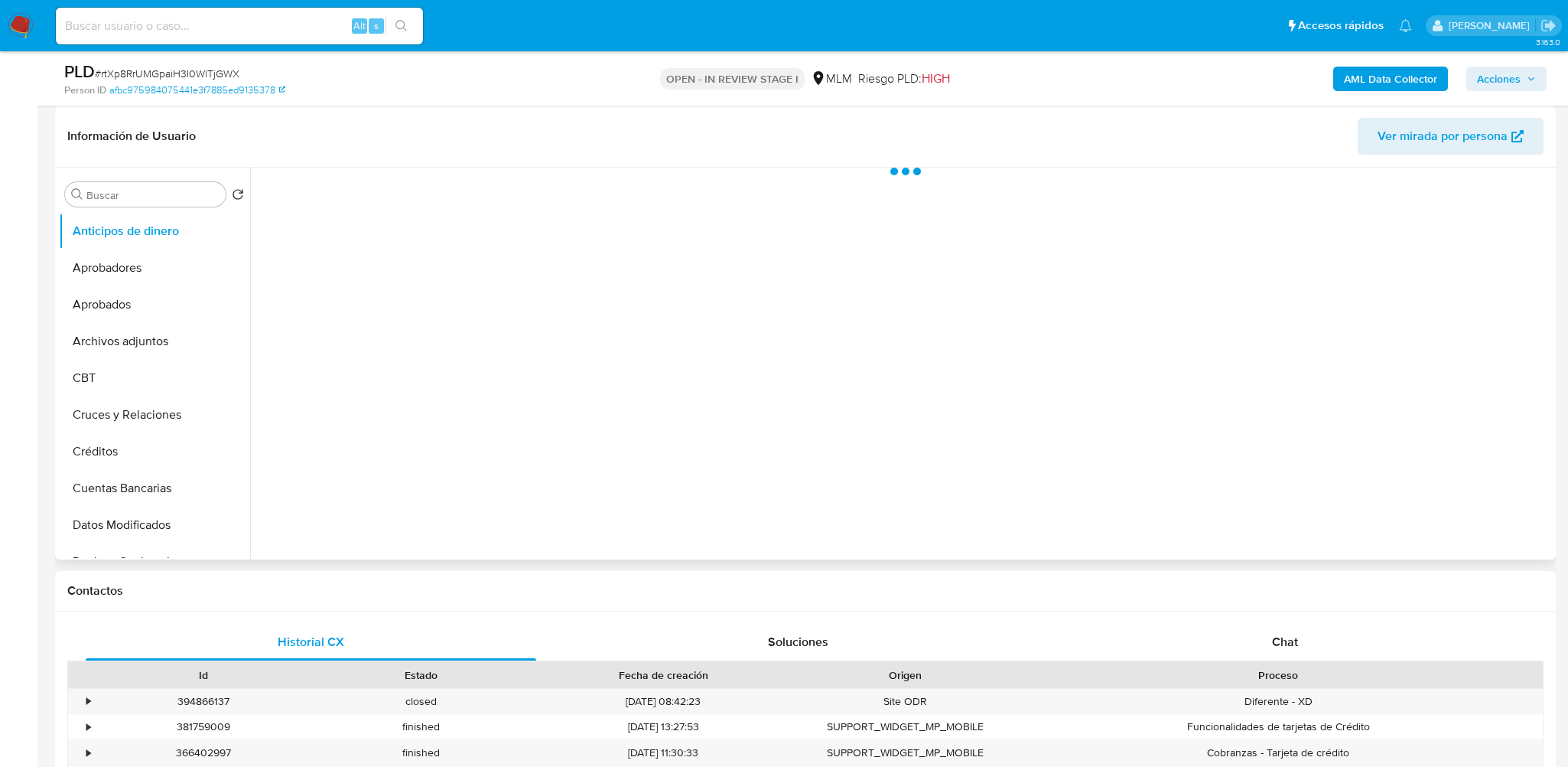
select select "10"
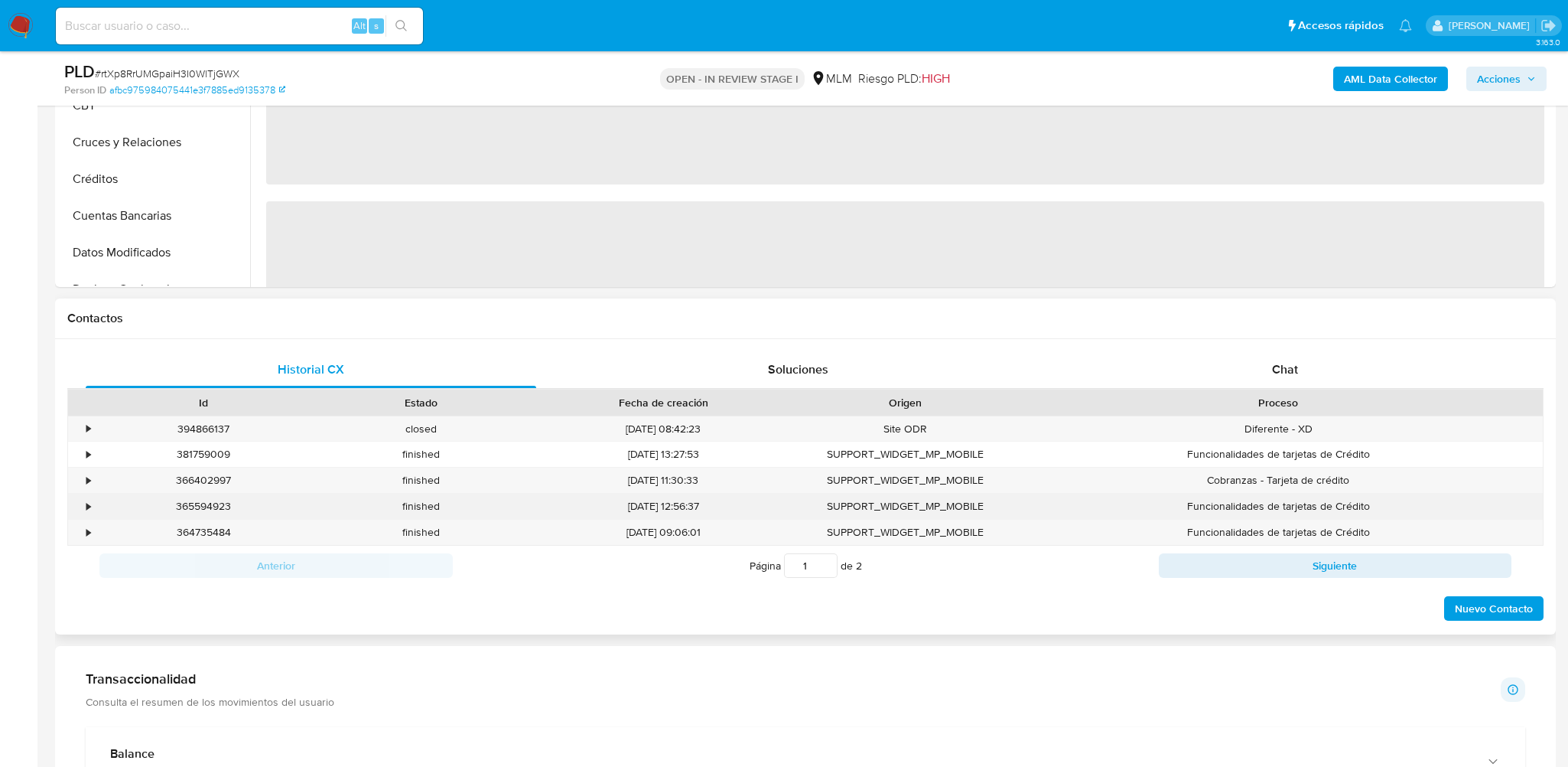
scroll to position [536, 0]
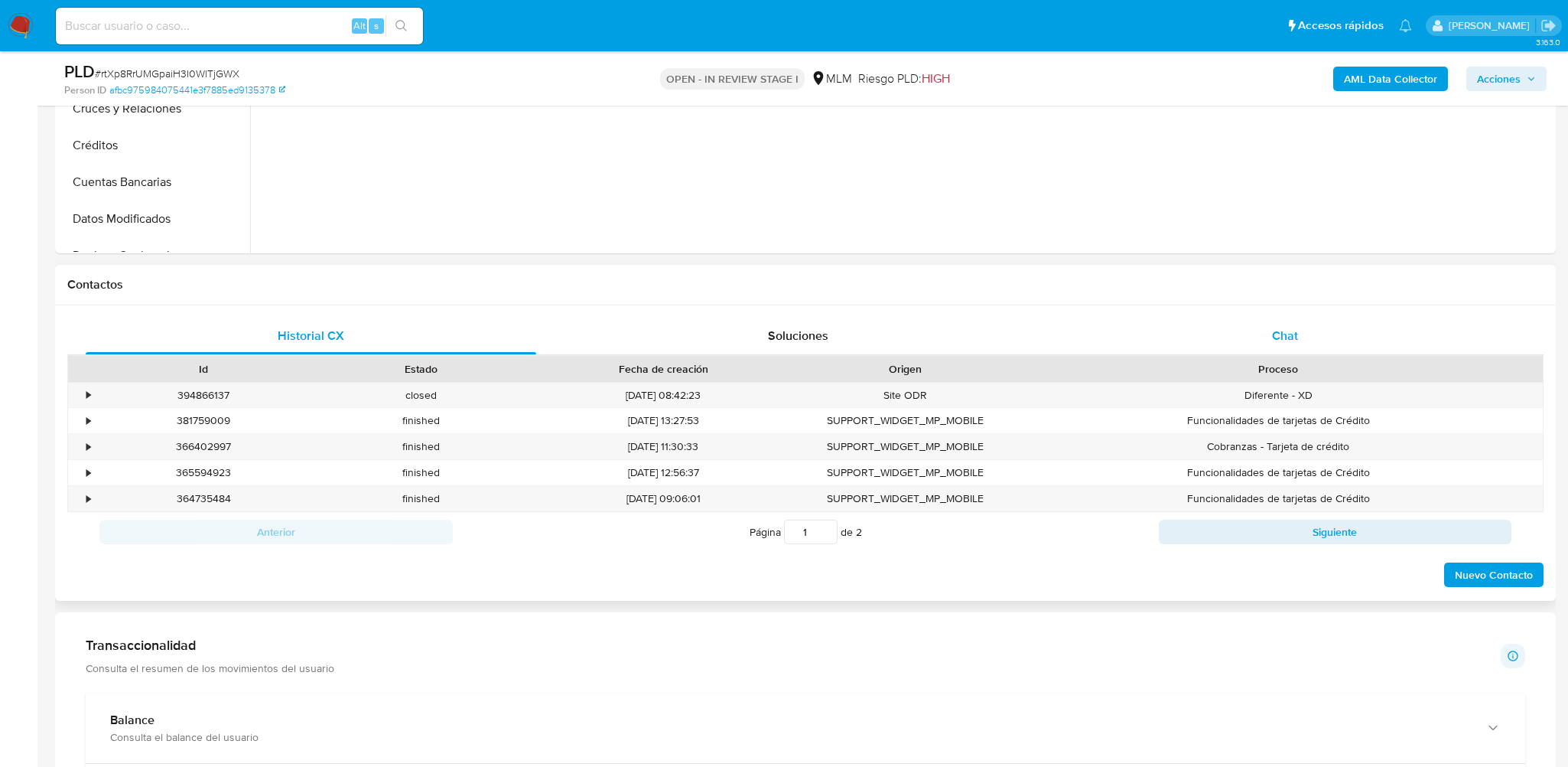
click at [1258, 319] on div "Chat" at bounding box center [1285, 335] width 450 height 37
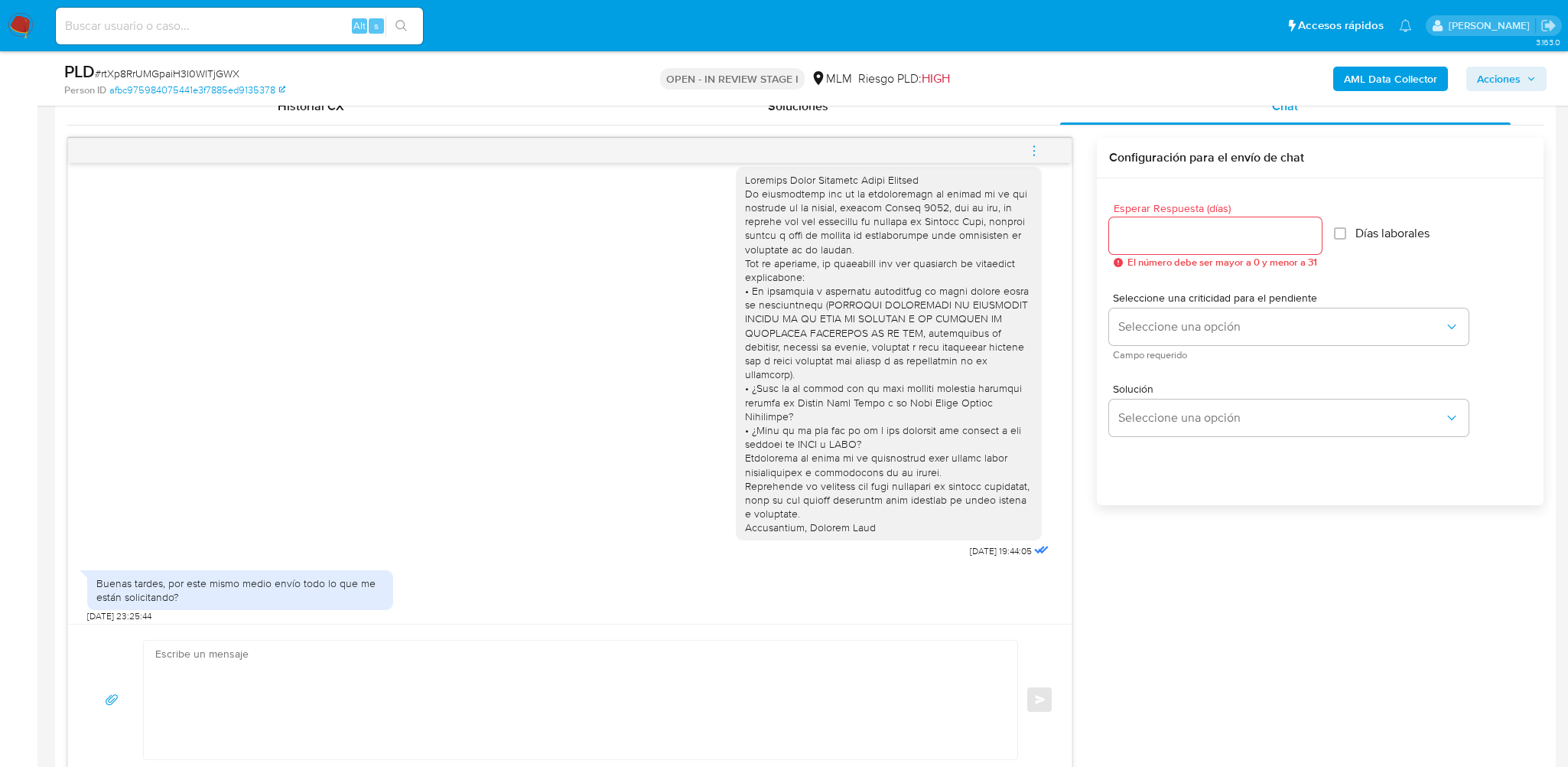
scroll to position [20, 0]
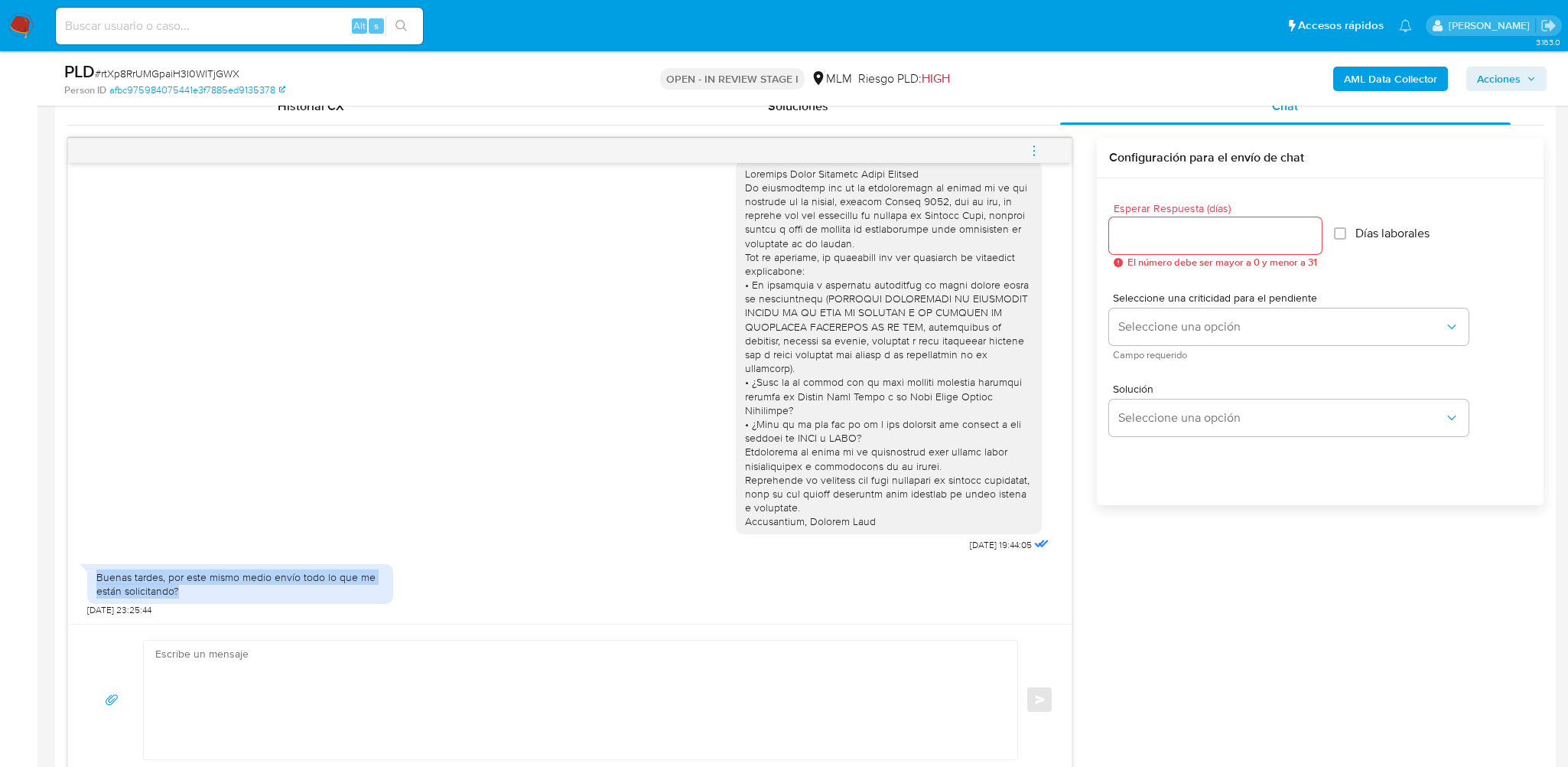
drag, startPoint x: 97, startPoint y: 573, endPoint x: 181, endPoint y: 586, distance: 85.0
click at [181, 586] on div "Buenas tardes, por este mismo medio envío todo lo que me están solicitando?" at bounding box center [240, 584] width 287 height 28
copy div "Buenas tardes, por este mismo medio envío todo lo que me están solicitando?"
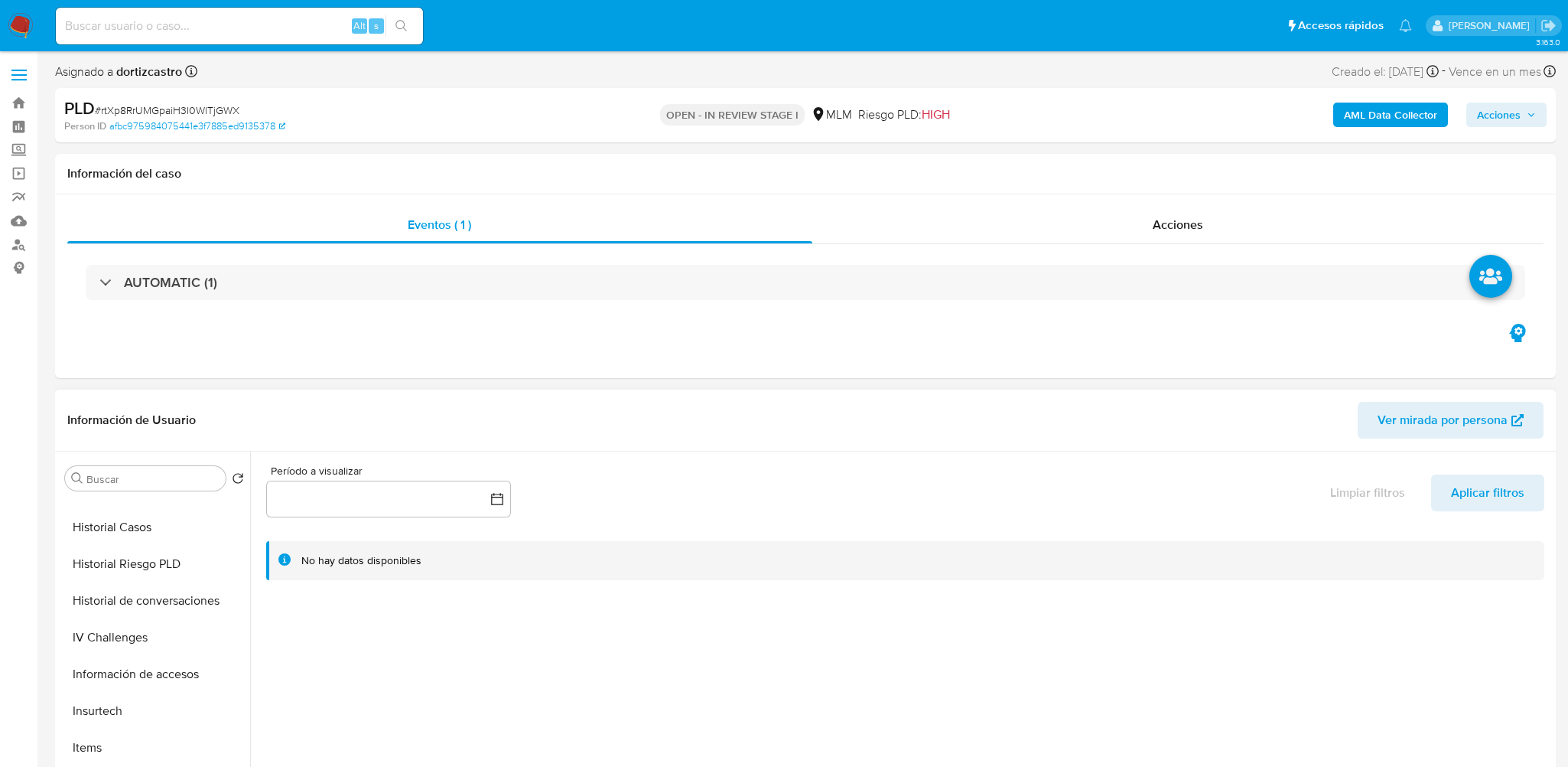
scroll to position [612, 0]
click at [111, 711] on button "KYC" at bounding box center [148, 710] width 179 height 37
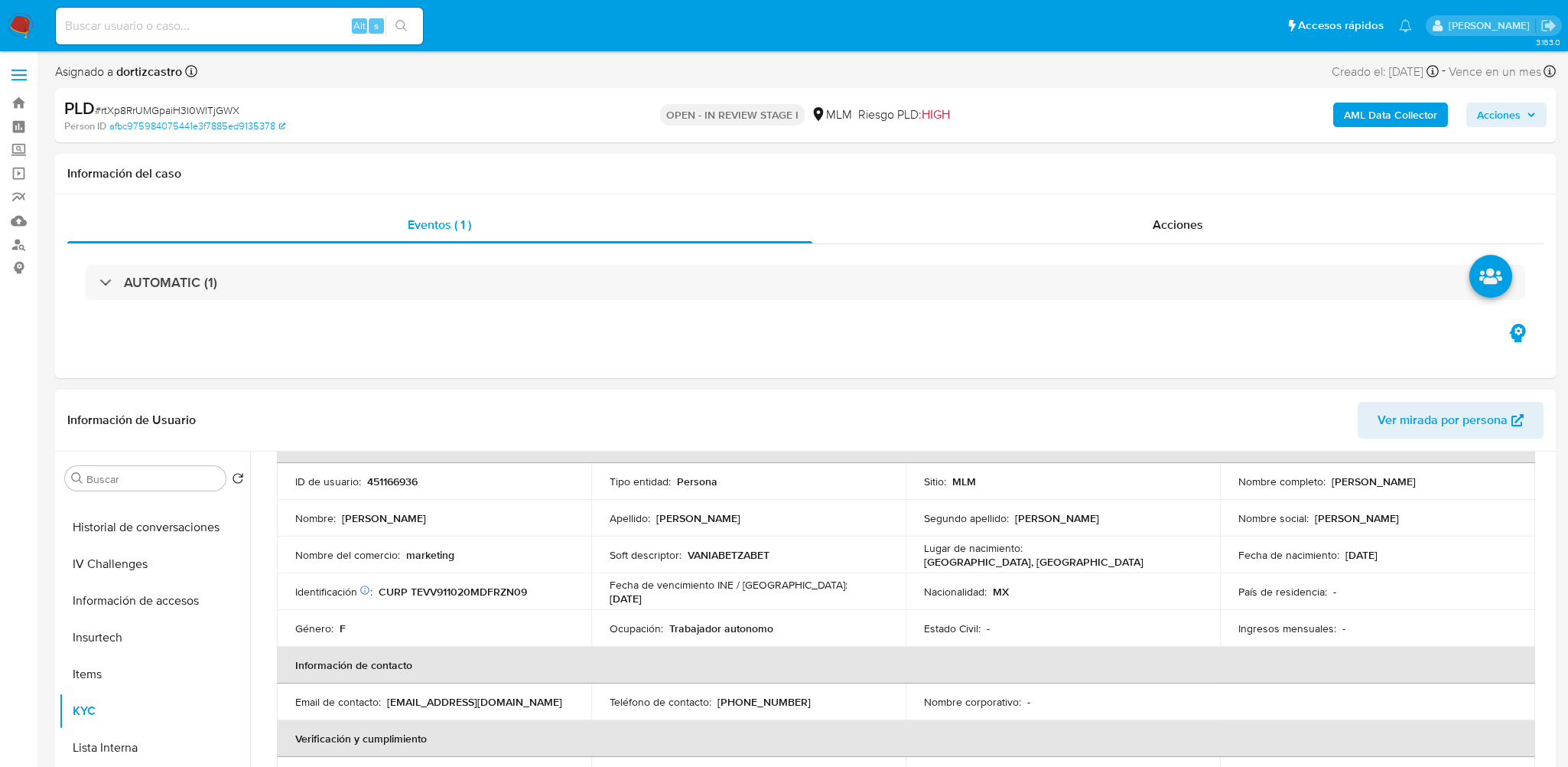
scroll to position [0, 0]
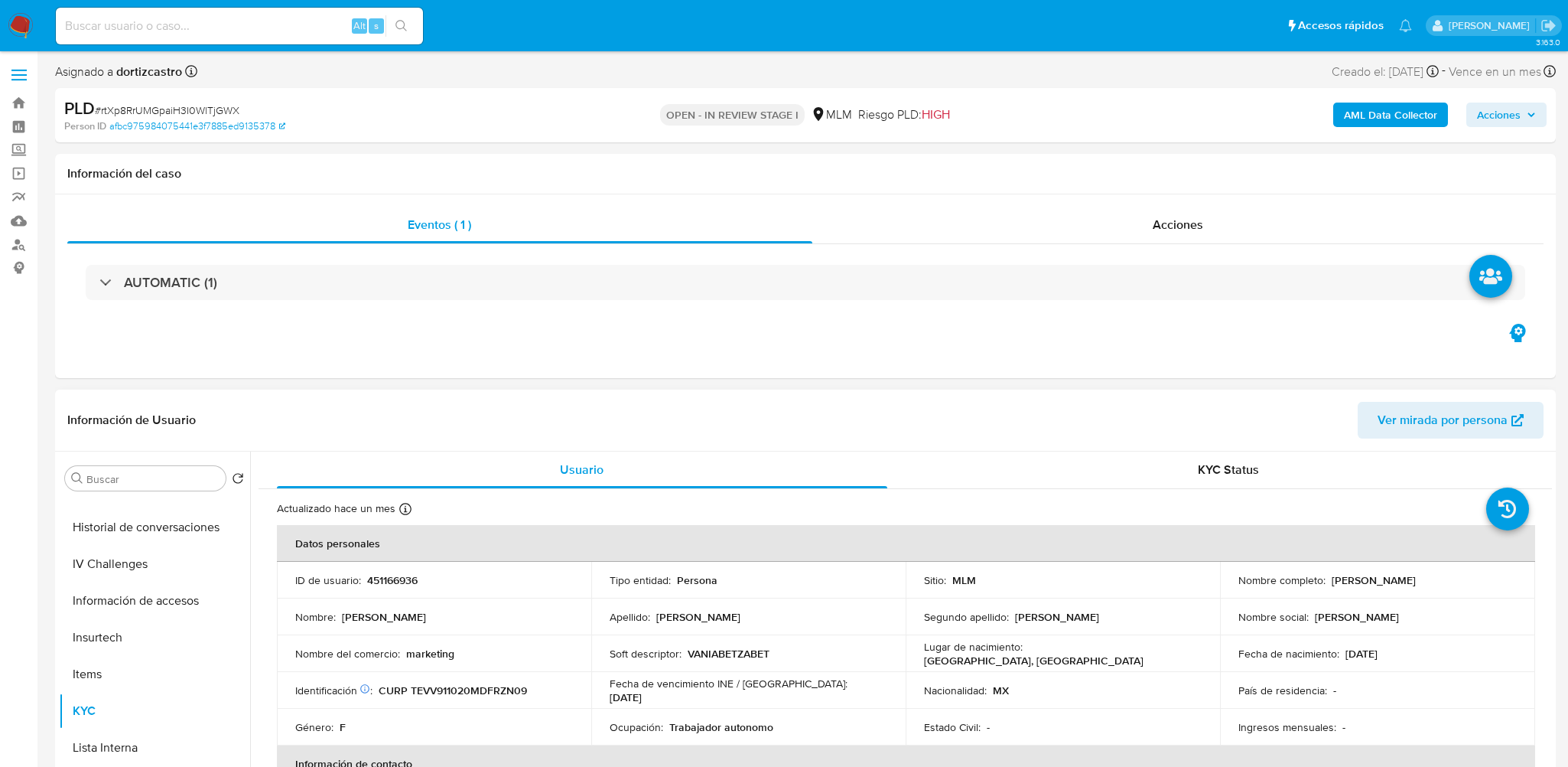
click at [397, 576] on p "451166936" at bounding box center [393, 580] width 50 height 14
copy p "451166936"
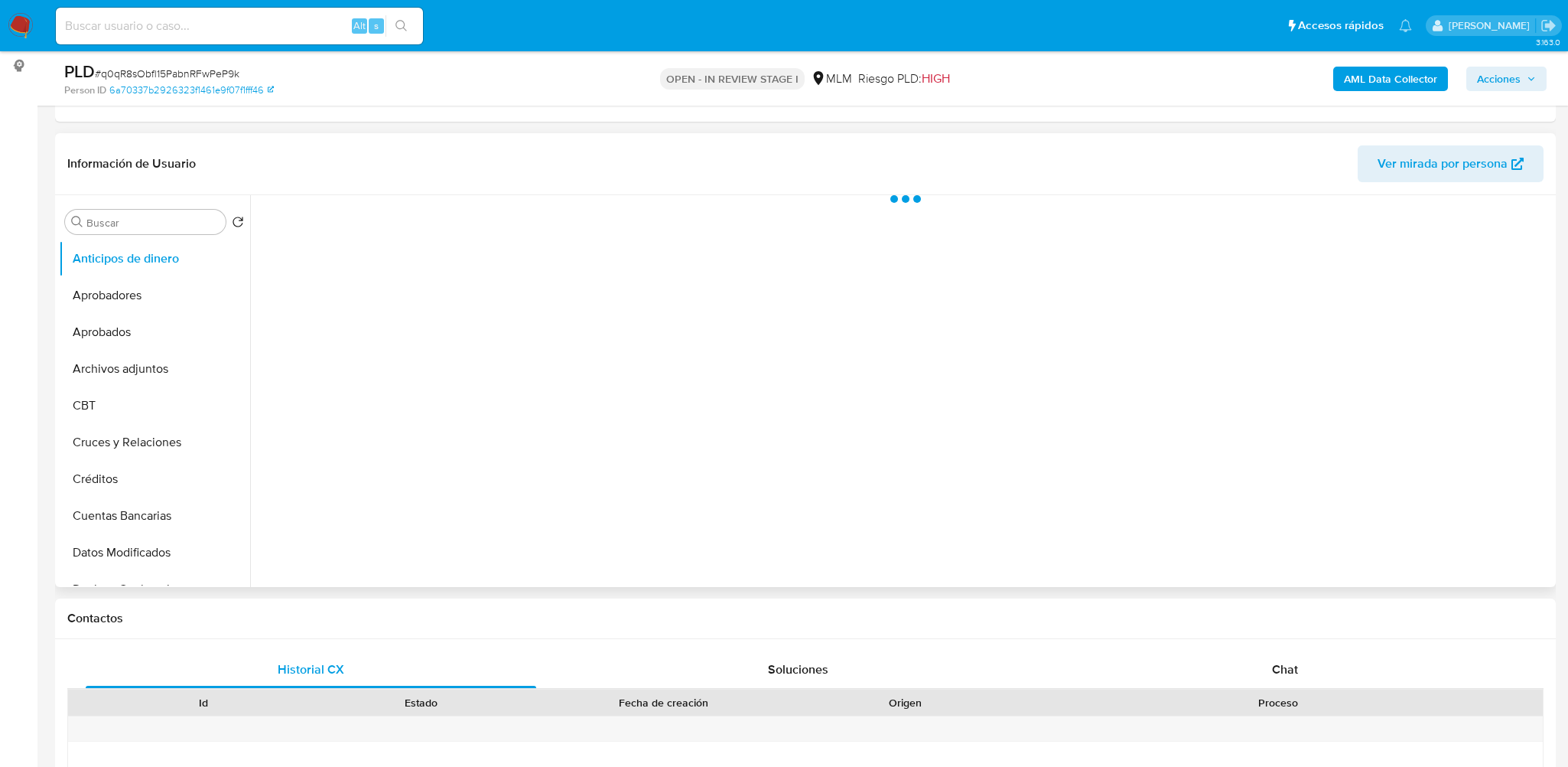
scroll to position [230, 0]
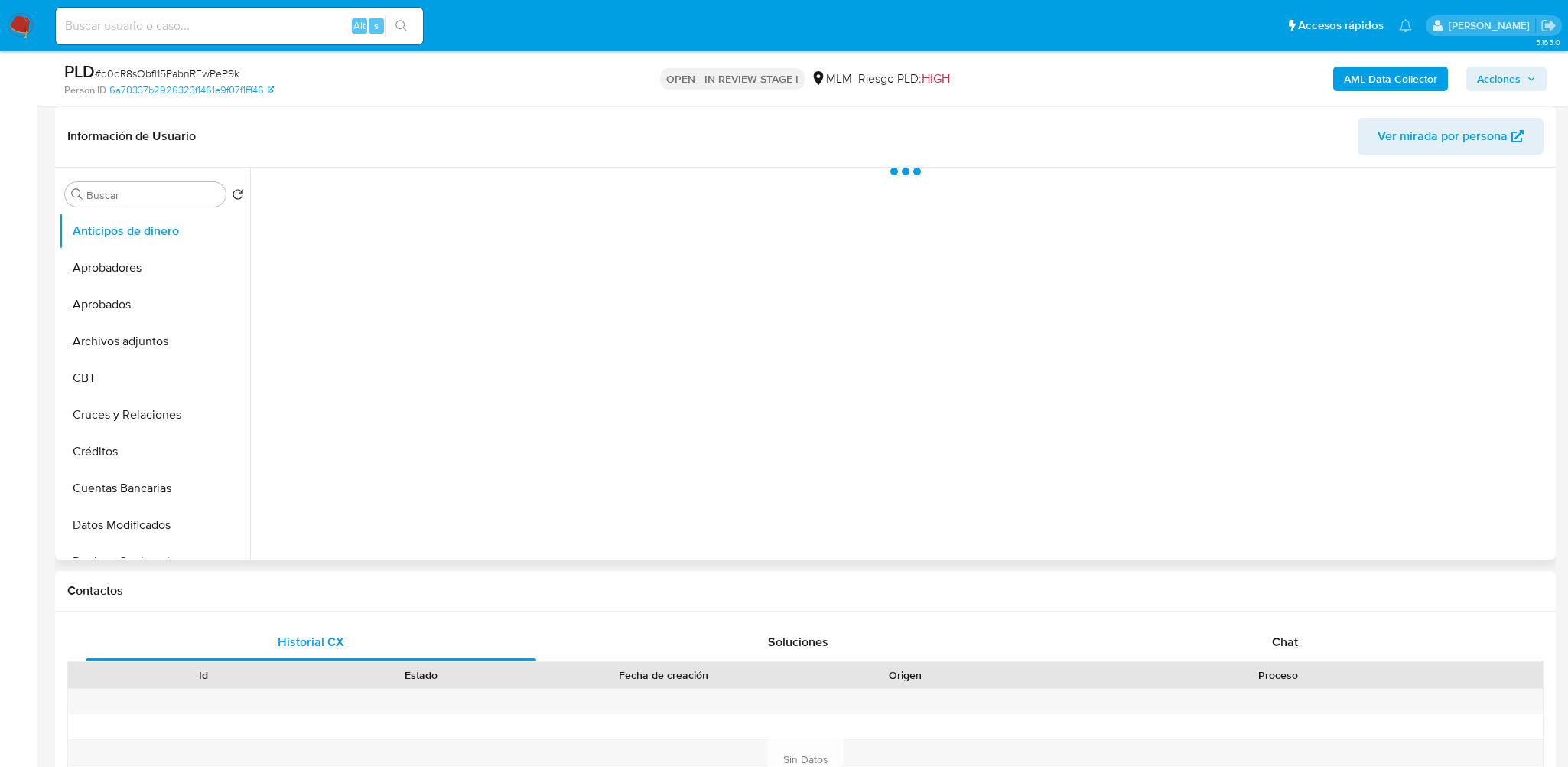
select select "10"
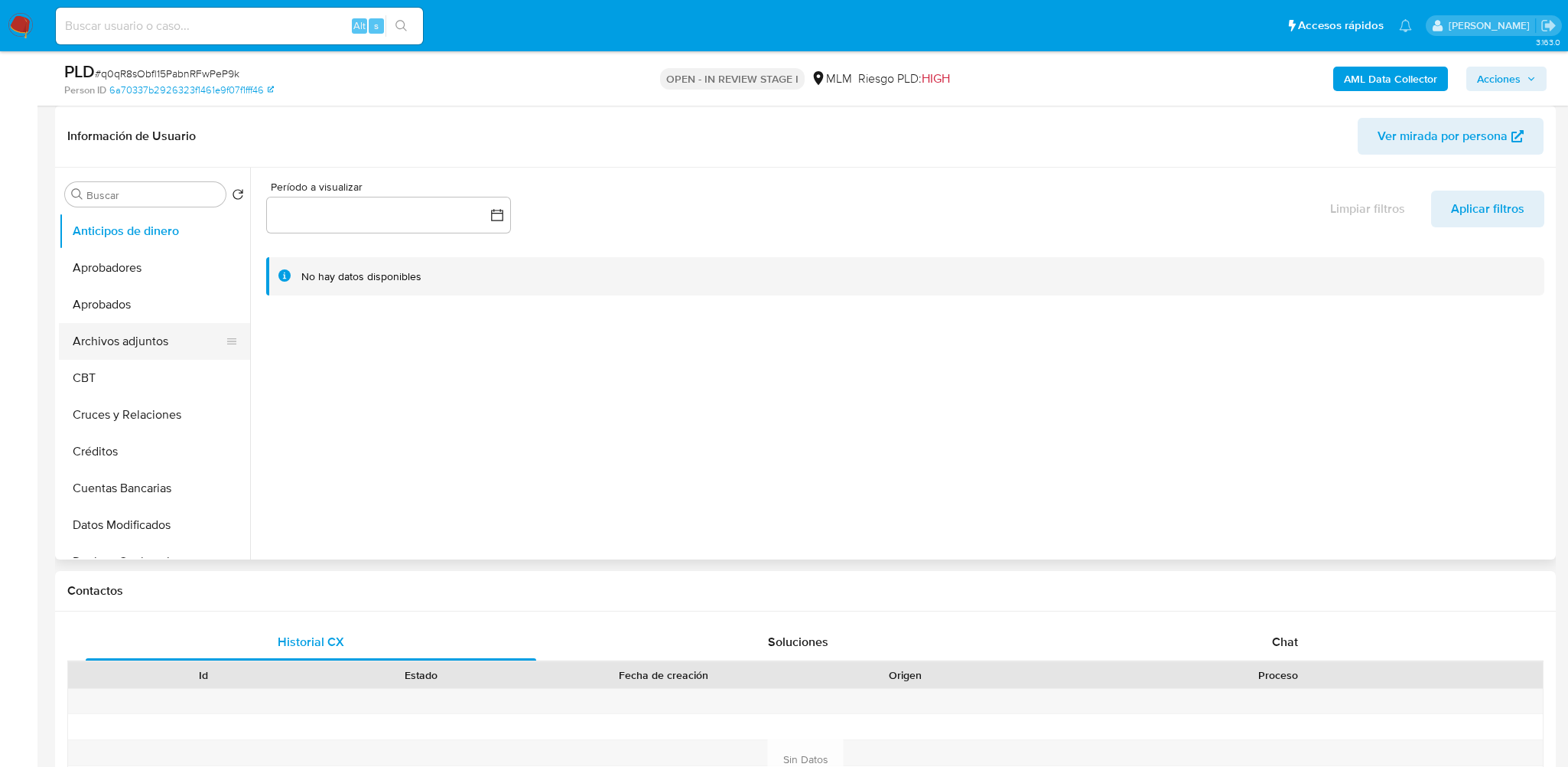
click at [137, 348] on button "Archivos adjuntos" at bounding box center [148, 341] width 179 height 37
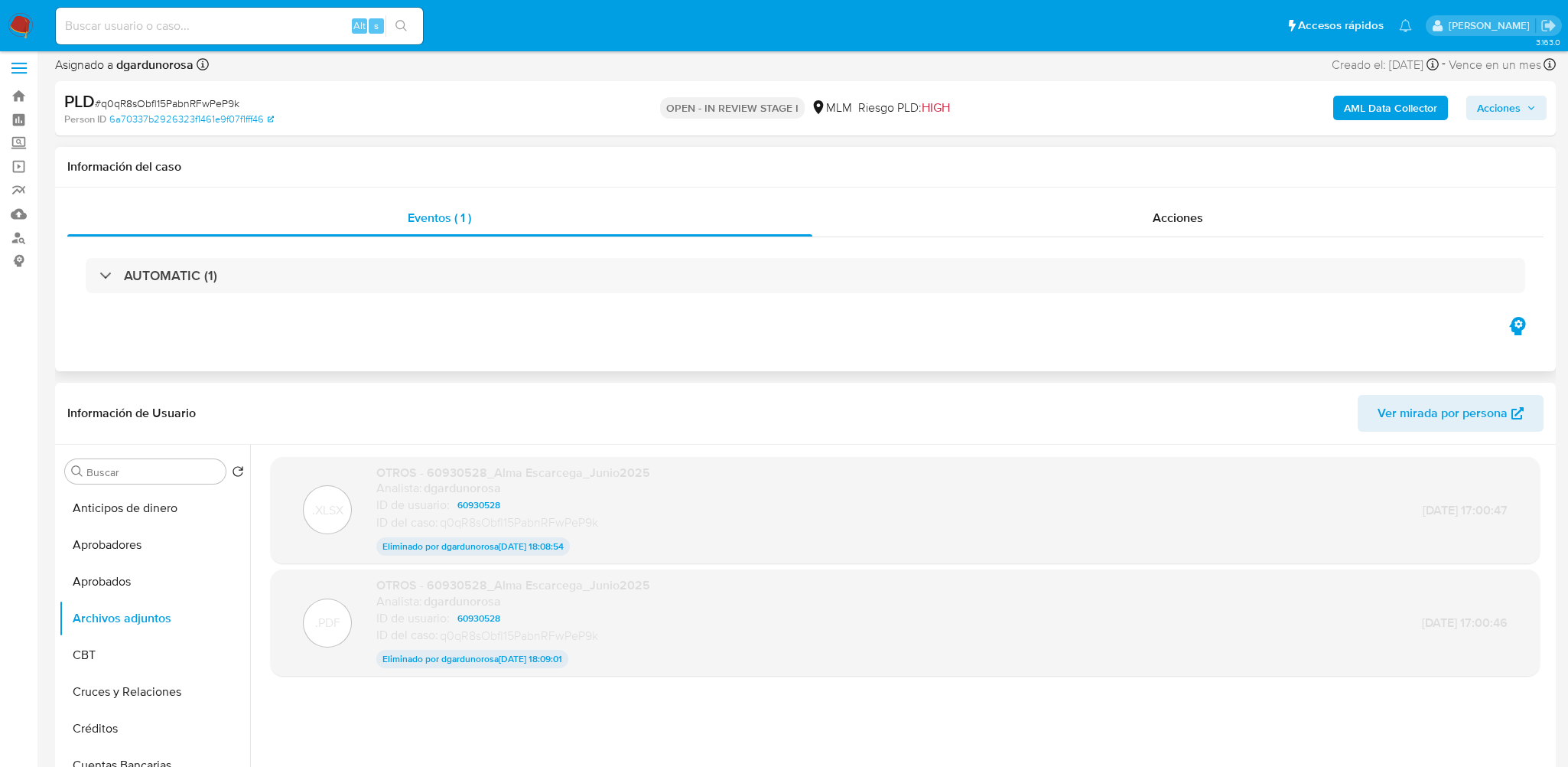
scroll to position [0, 0]
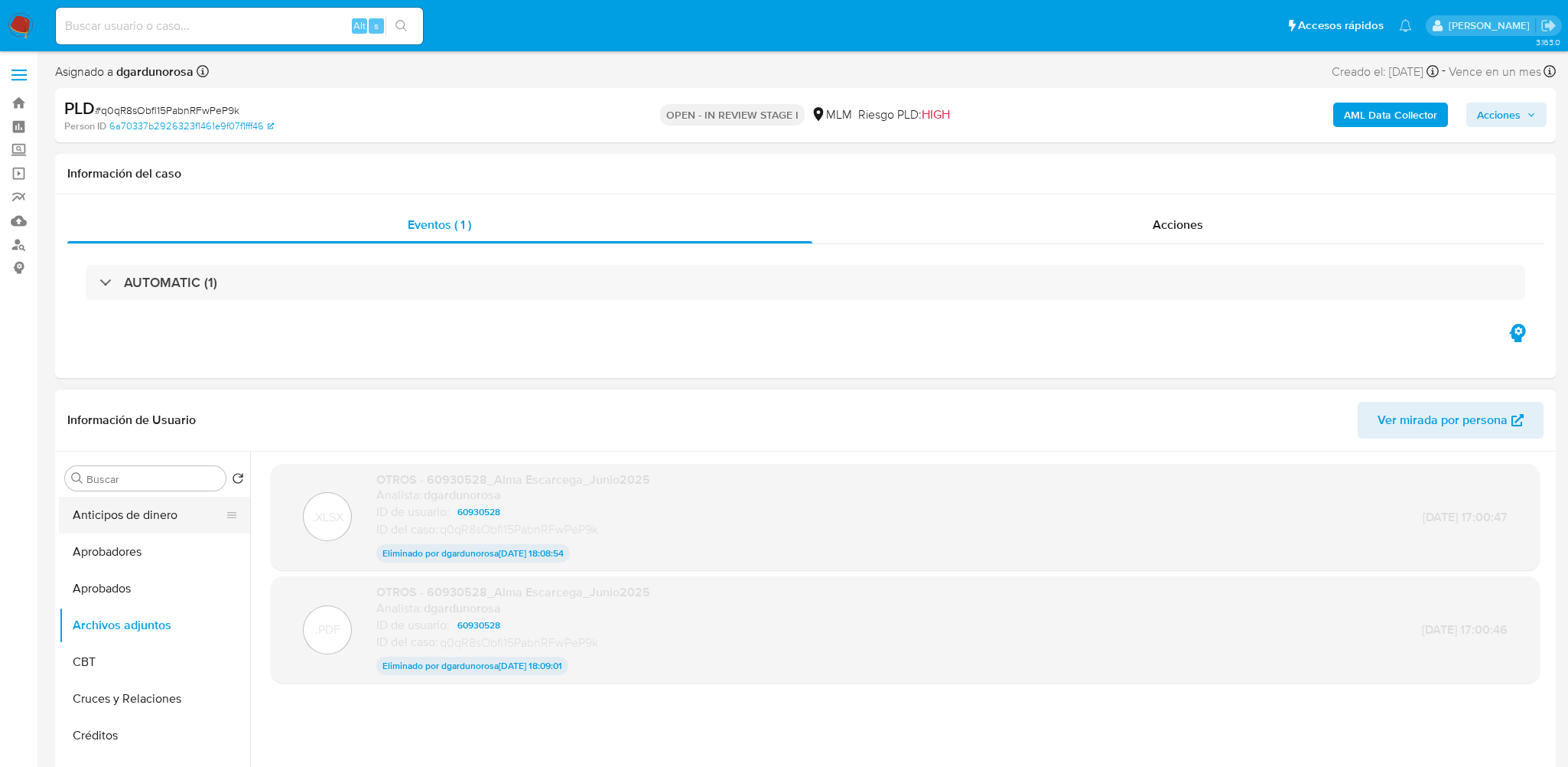
click at [132, 515] on button "Anticipos de dinero" at bounding box center [148, 515] width 179 height 37
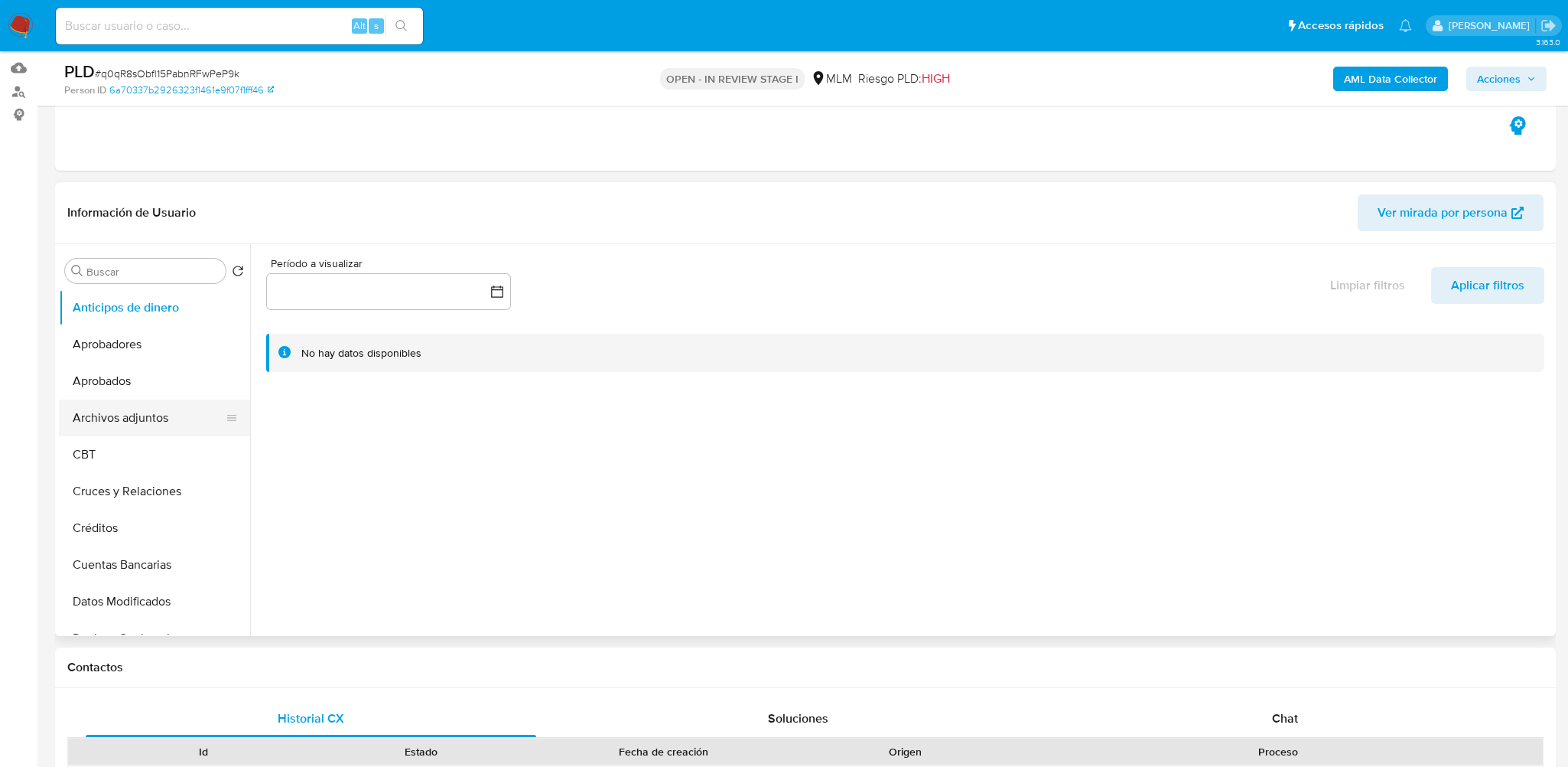
click at [126, 412] on button "Archivos adjuntos" at bounding box center [148, 417] width 179 height 37
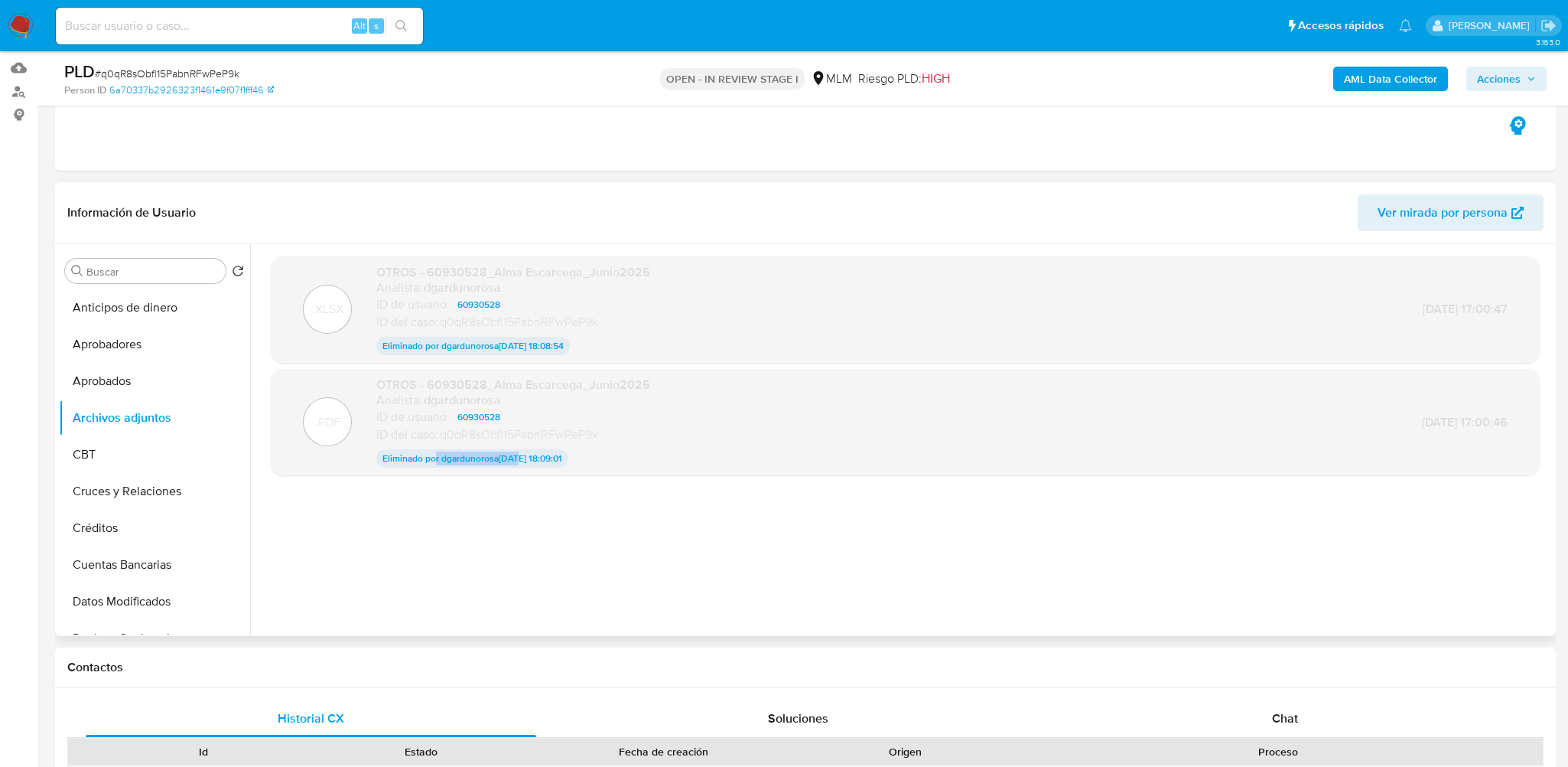
drag, startPoint x: 436, startPoint y: 457, endPoint x: 520, endPoint y: 459, distance: 84.0
click at [520, 459] on p "Eliminado por dgardunorosa 14/Oct/2025 18:09:01" at bounding box center [472, 458] width 192 height 19
click at [672, 521] on div ".XLSX OTROS - 60930528_Alma Escarcega_Junio2025 Analista: dgardunorosa ID de us…" at bounding box center [905, 440] width 1269 height 368
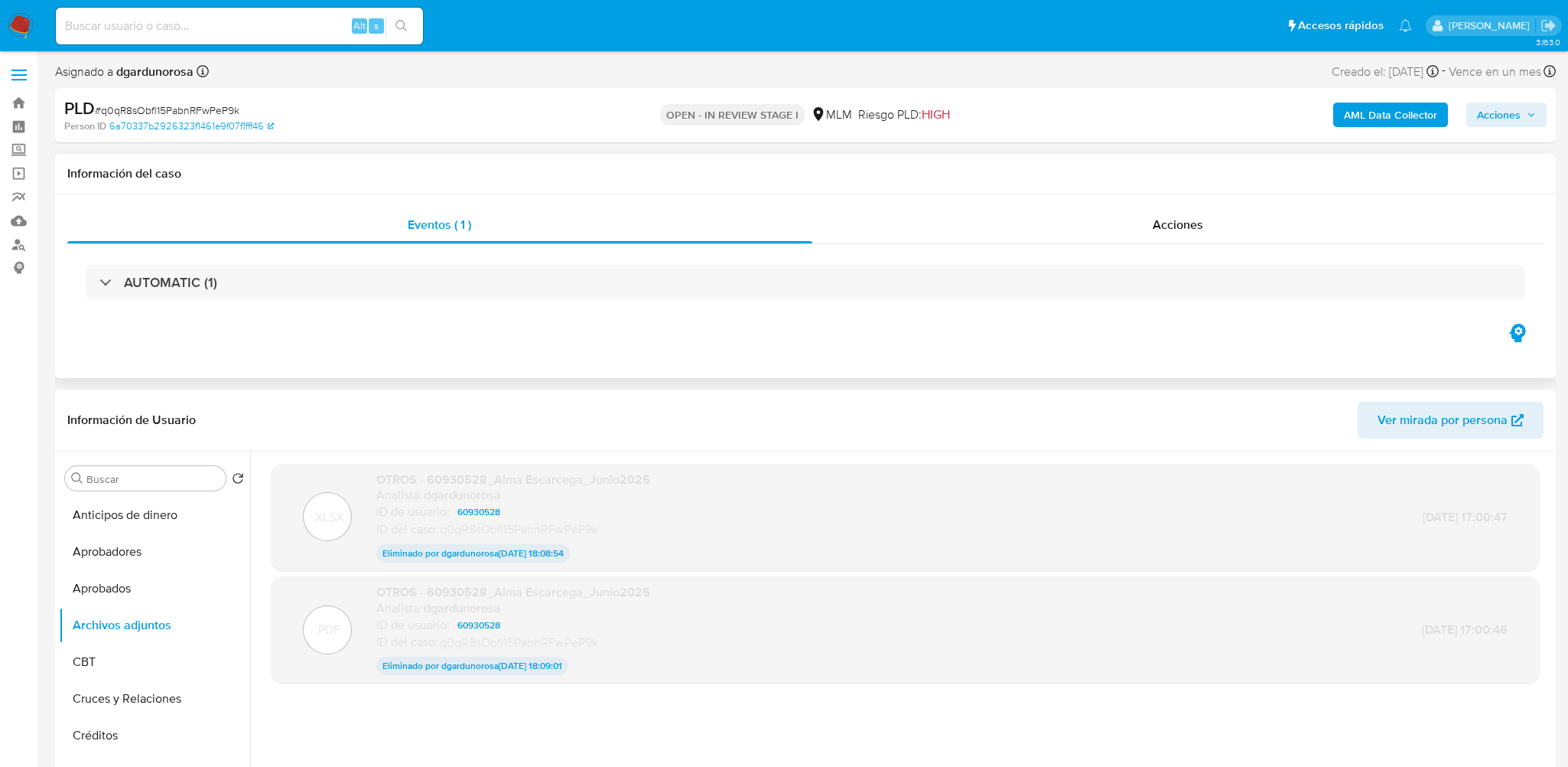
click at [315, 369] on div "Eventos ( 1 ) Acciones AUTOMATIC (1)" at bounding box center [805, 286] width 1501 height 183
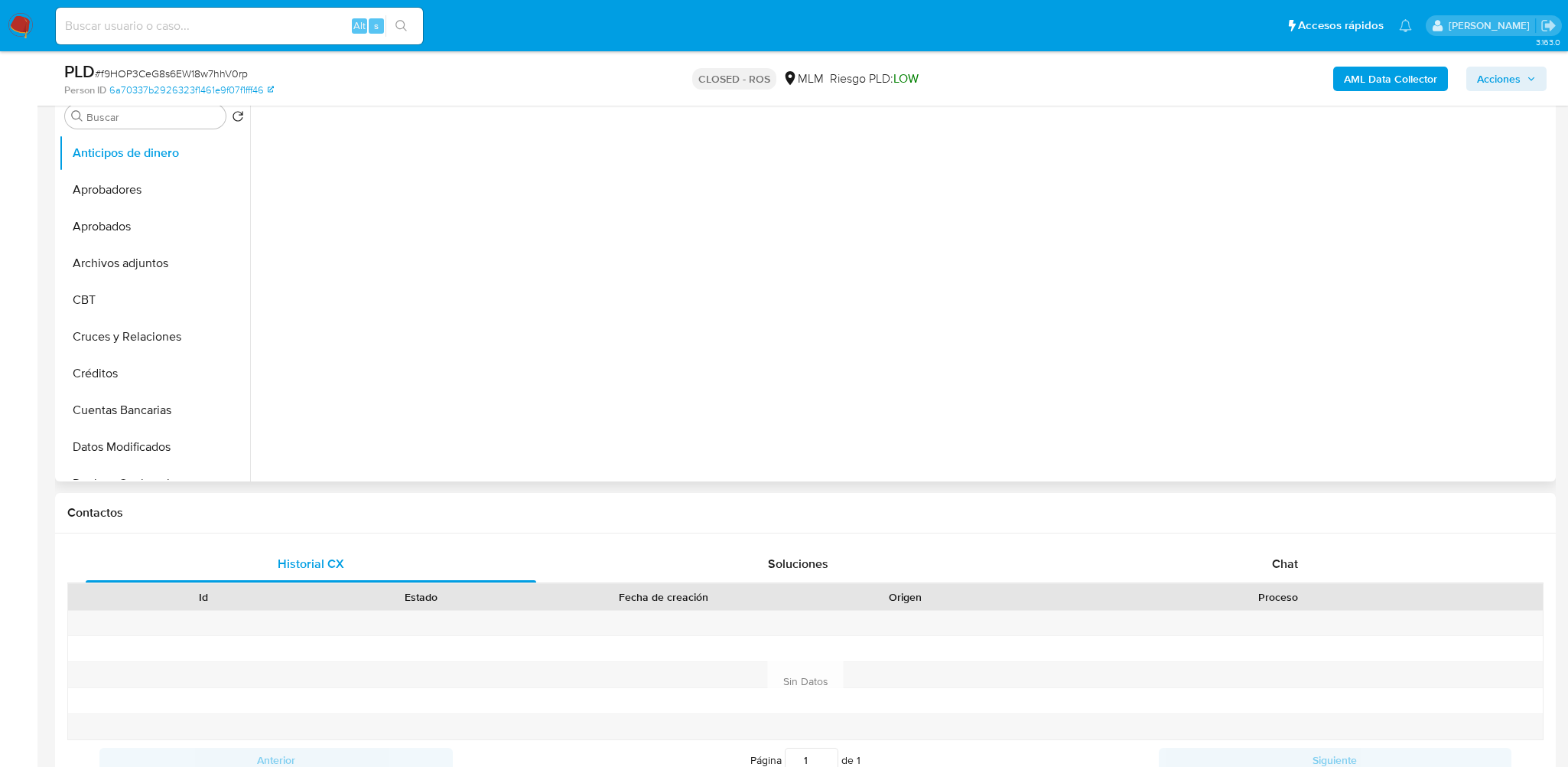
scroll to position [306, 0]
select select "10"
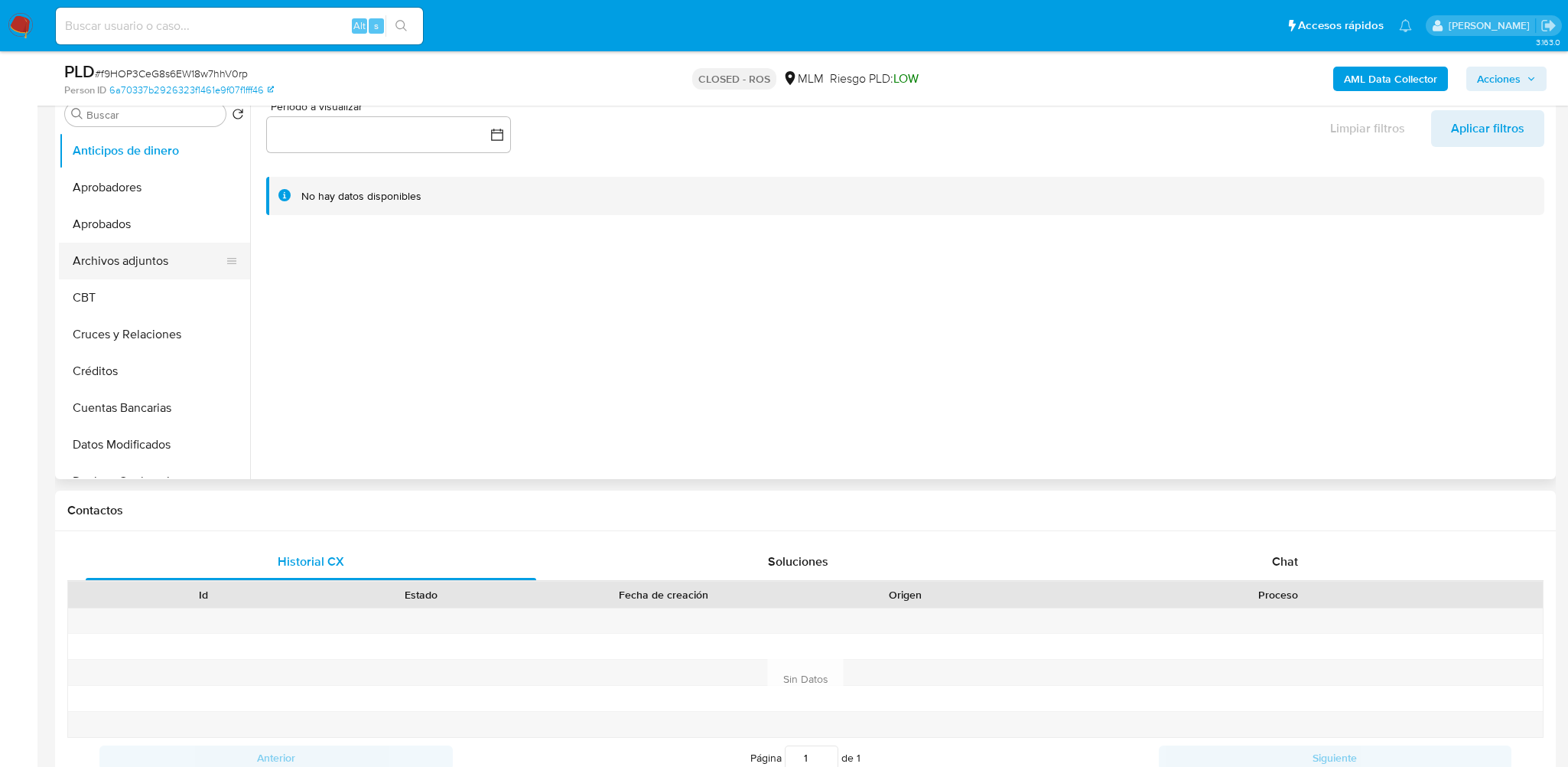
click at [159, 265] on button "Archivos adjuntos" at bounding box center [148, 261] width 179 height 37
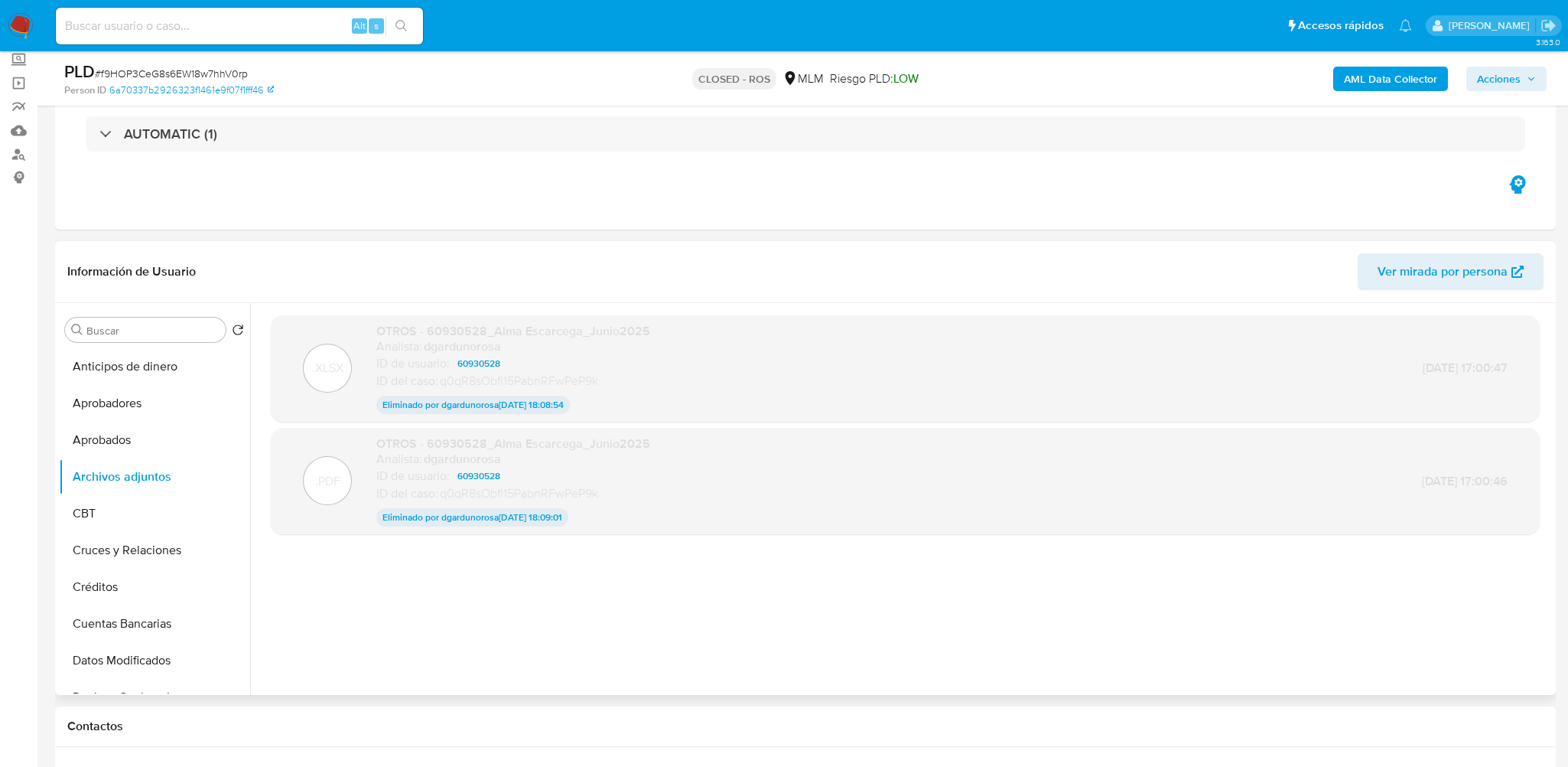
scroll to position [0, 0]
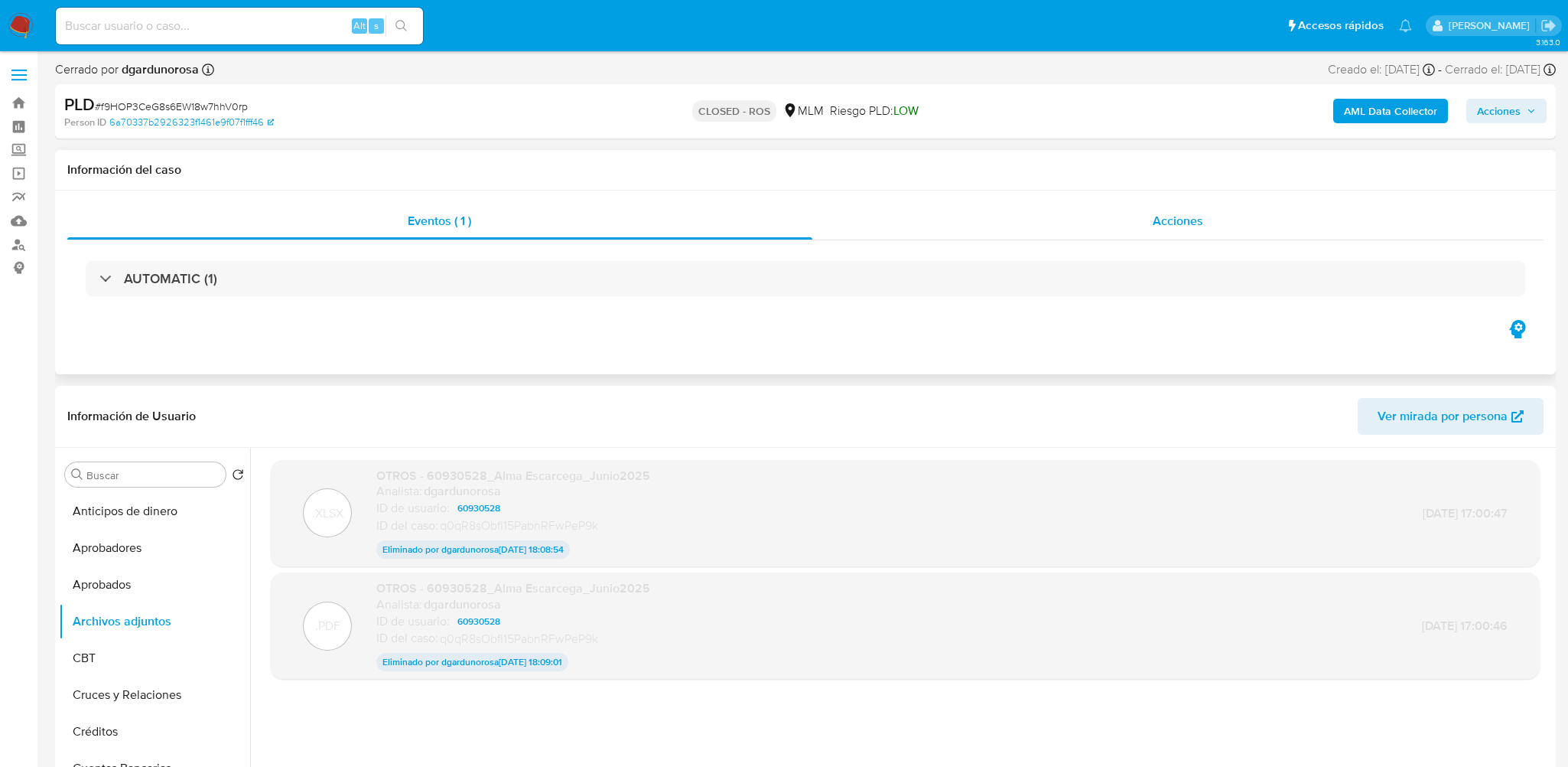
click at [1075, 221] on div "Acciones" at bounding box center [1178, 221] width 732 height 37
